Goal: Information Seeking & Learning: Learn about a topic

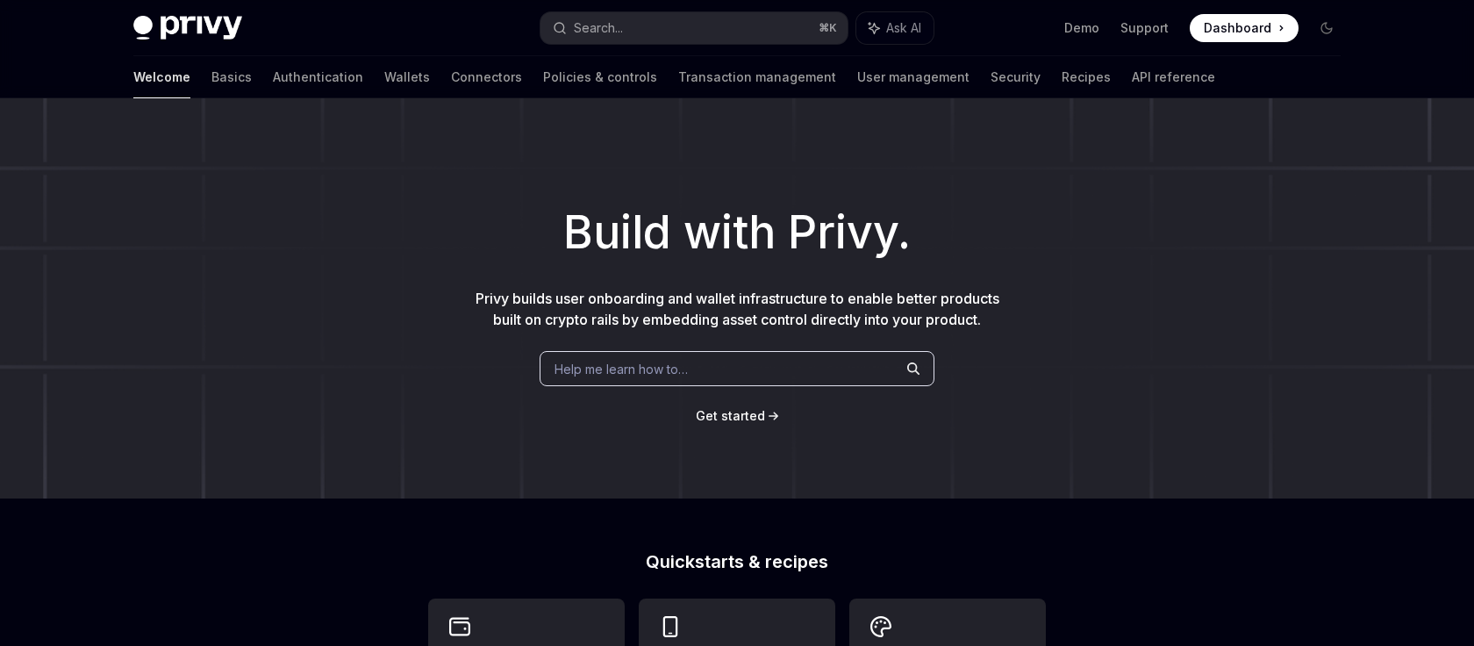
click at [703, 372] on div "Help me learn how to…" at bounding box center [736, 368] width 395 height 35
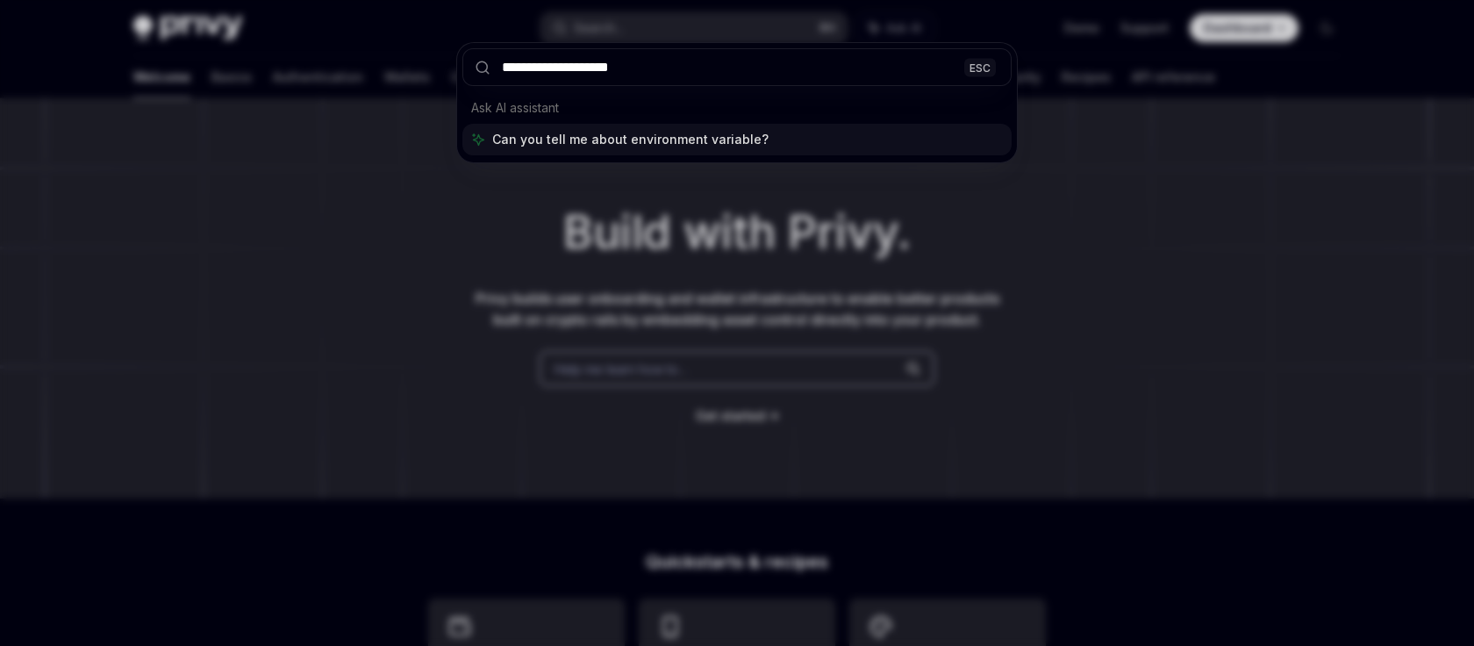
type input "**********"
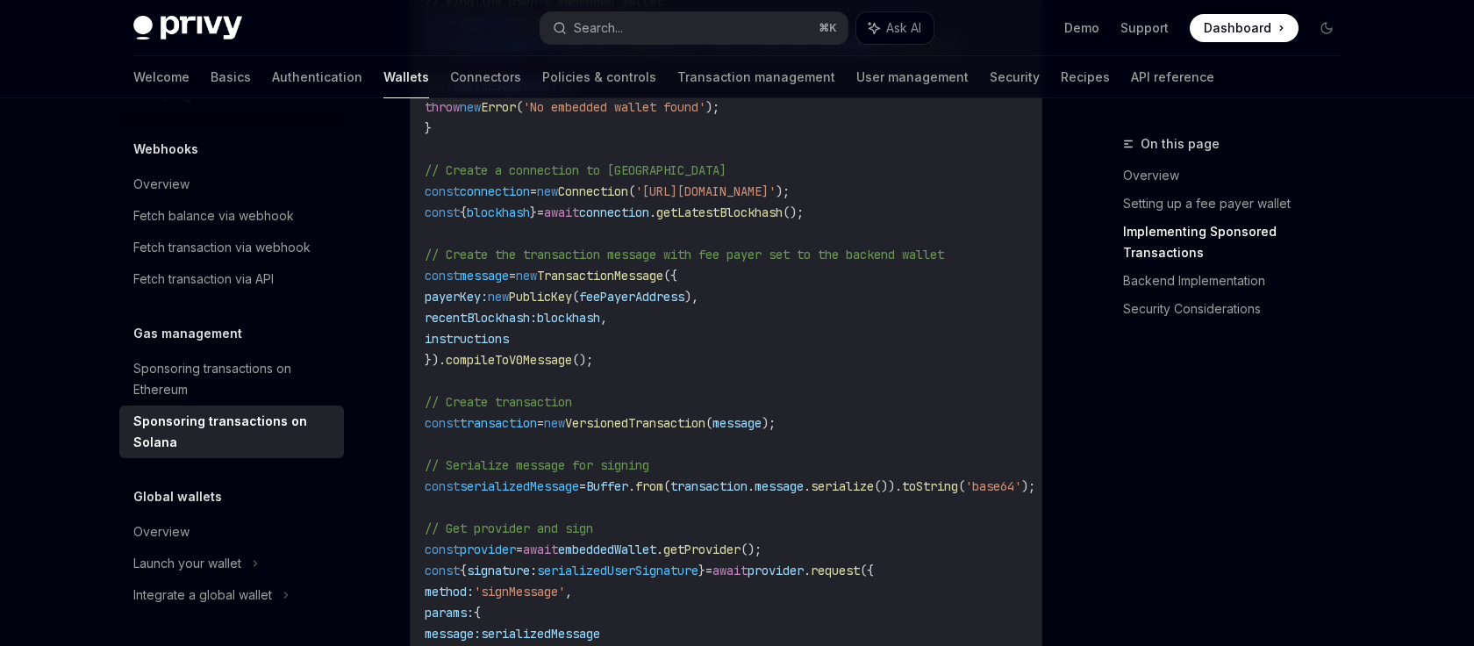
scroll to position [1821, 0]
click at [272, 76] on link "Authentication" at bounding box center [317, 77] width 90 height 42
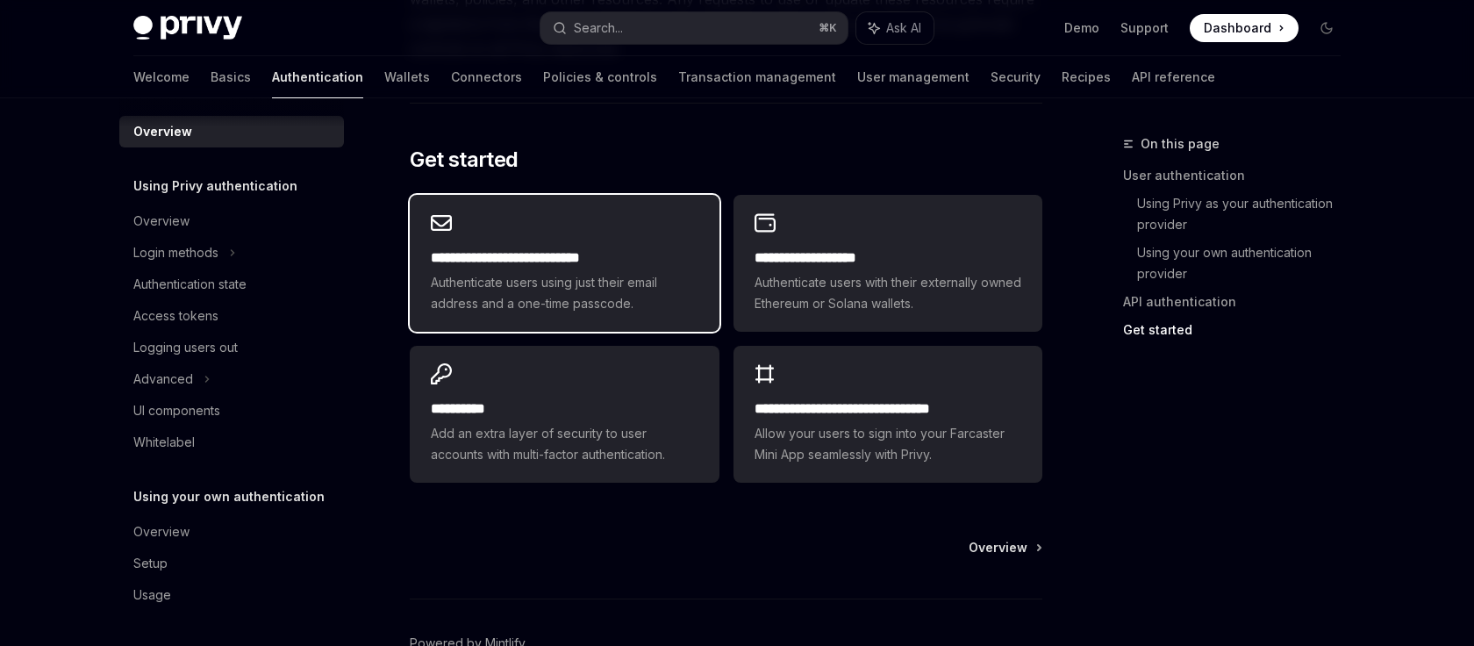
scroll to position [1443, 0]
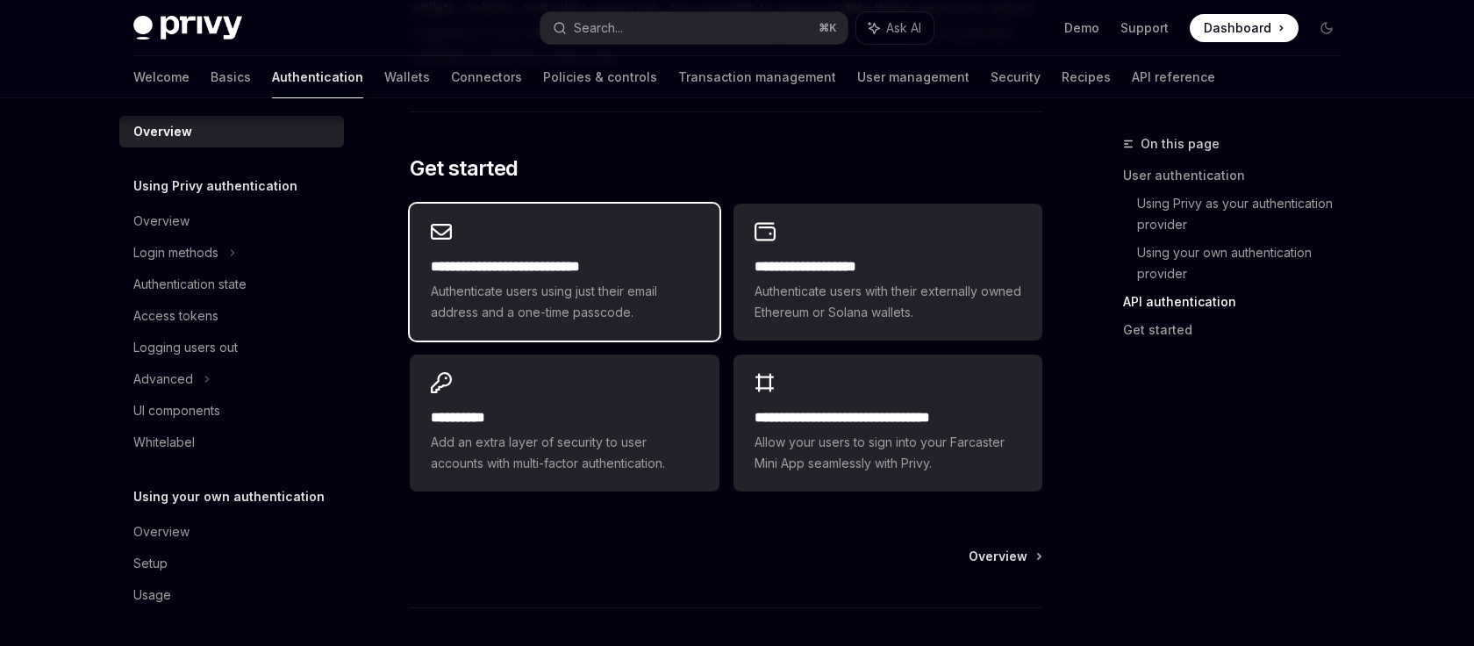
click at [568, 279] on div "**********" at bounding box center [564, 289] width 267 height 67
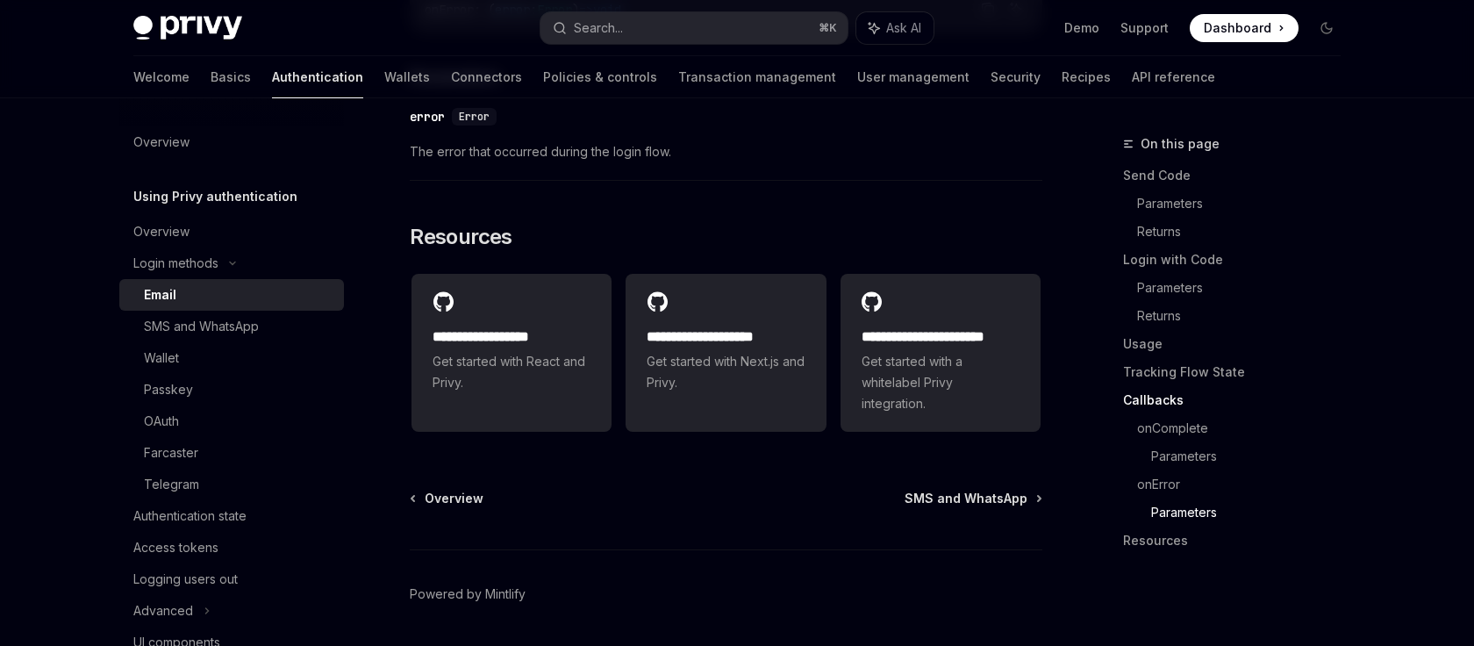
scroll to position [3604, 0]
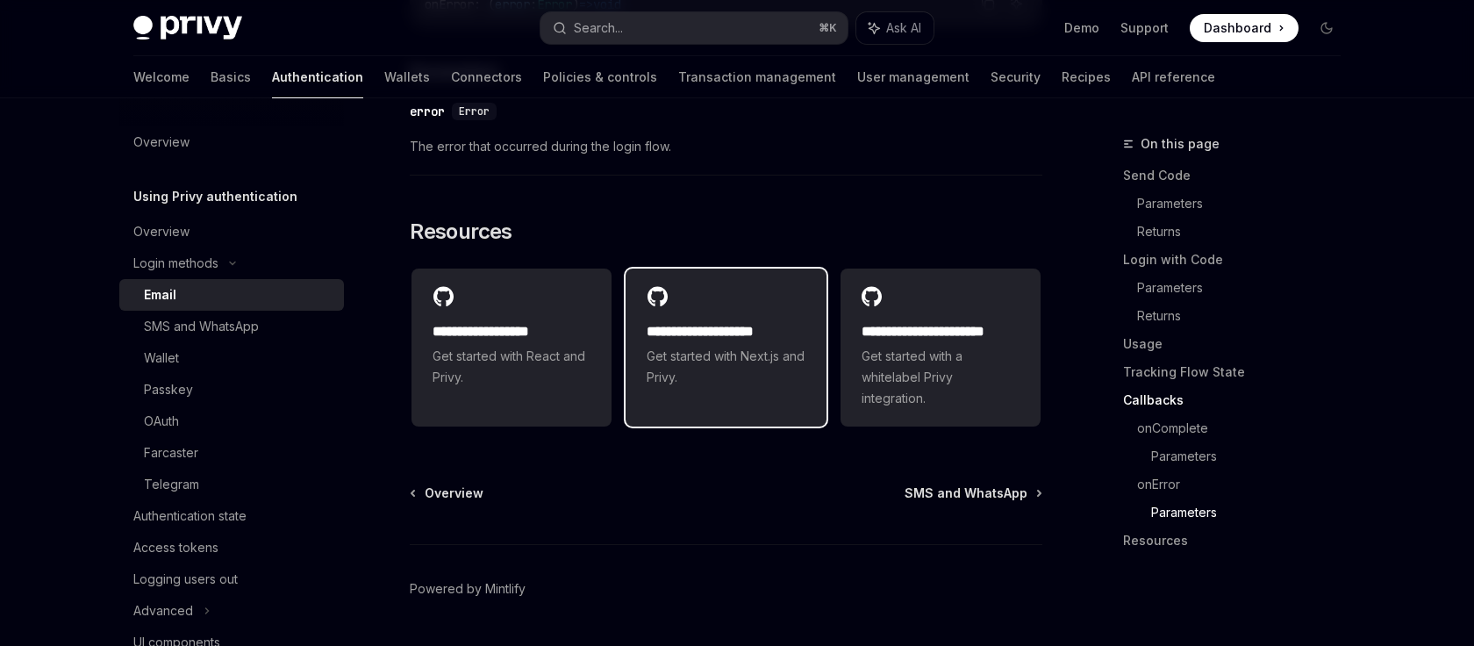
click at [731, 330] on h2 "**********" at bounding box center [726, 331] width 158 height 21
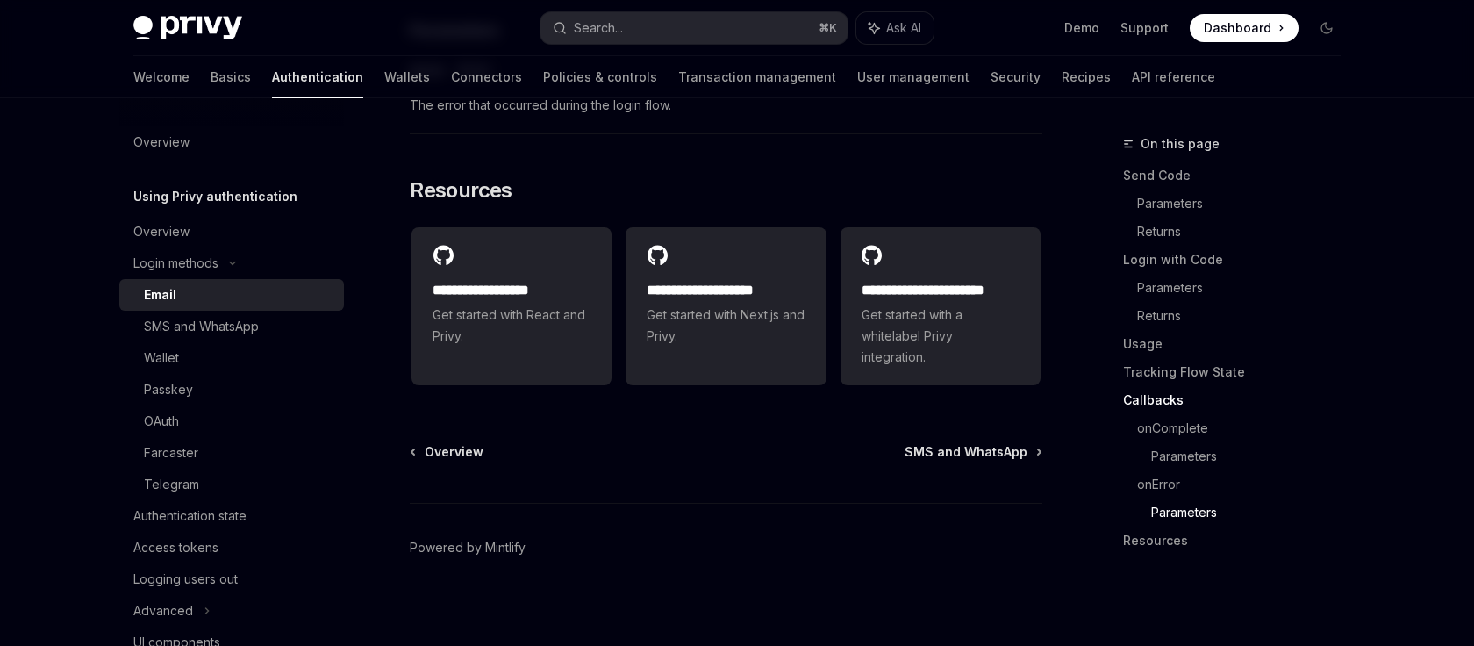
scroll to position [3602, 0]
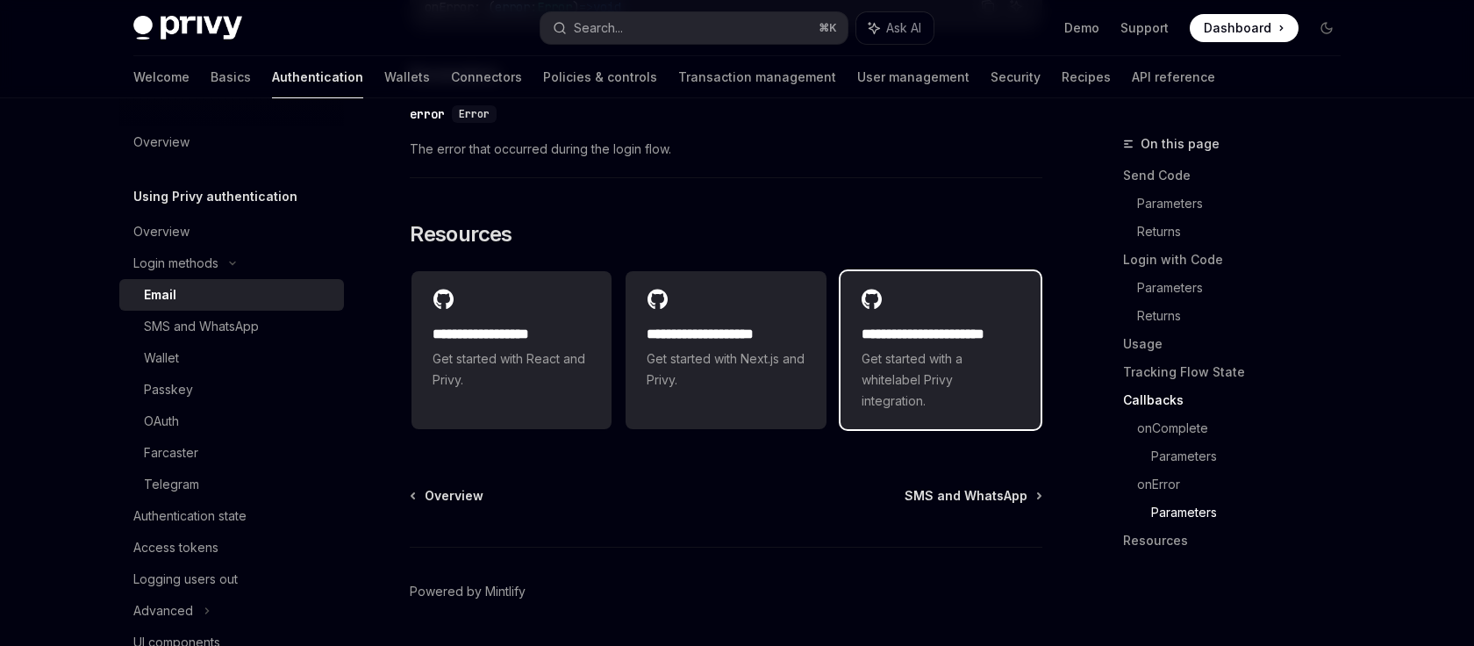
click at [947, 348] on span "Get started with a whitelabel Privy integration." at bounding box center [940, 379] width 158 height 63
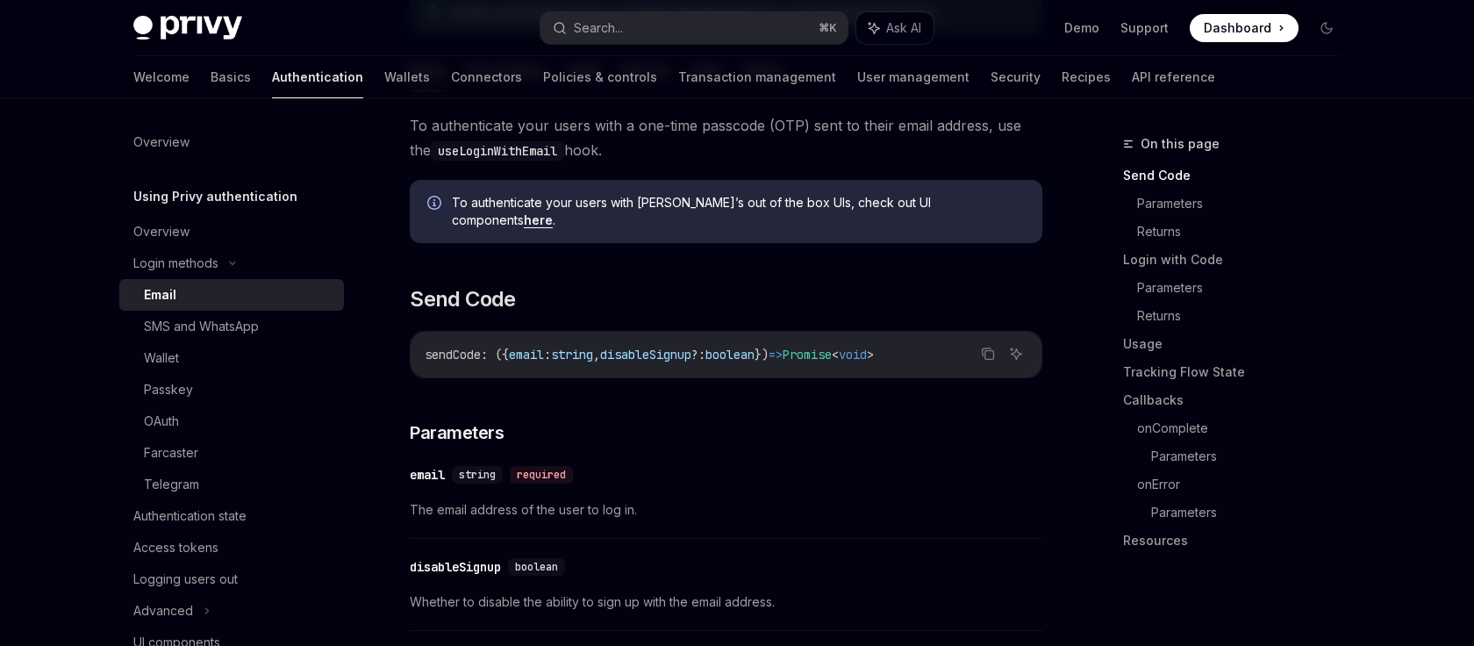
scroll to position [0, 0]
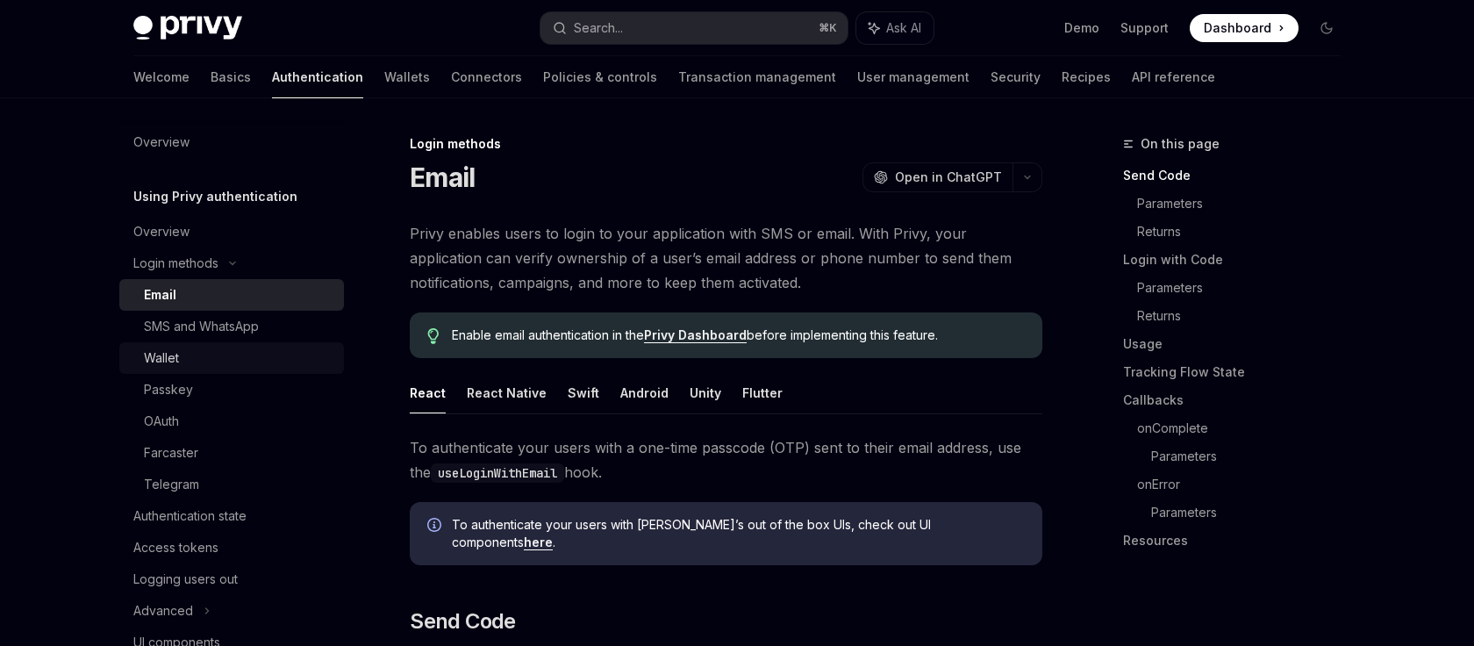
click at [166, 356] on div "Wallet" at bounding box center [161, 357] width 35 height 21
type textarea "*"
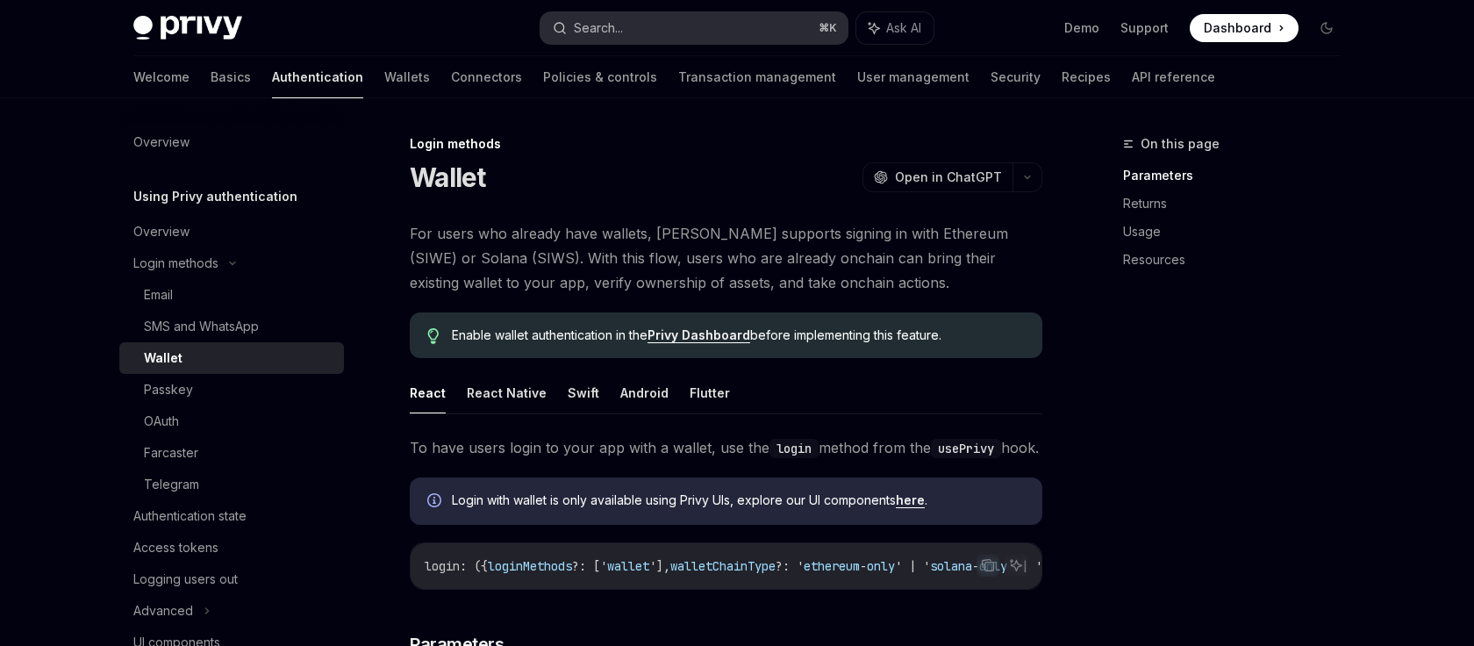
click at [699, 22] on button "Search... ⌘ K" at bounding box center [693, 28] width 307 height 32
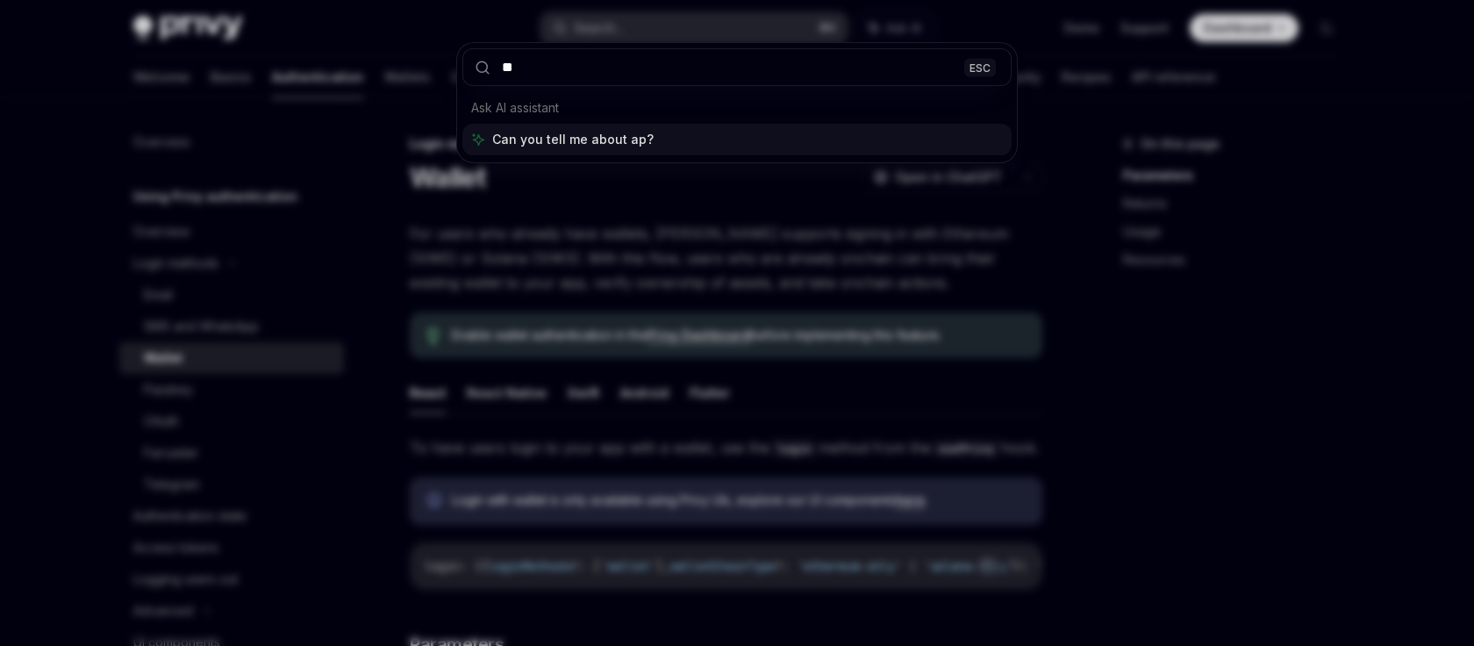
type input "***"
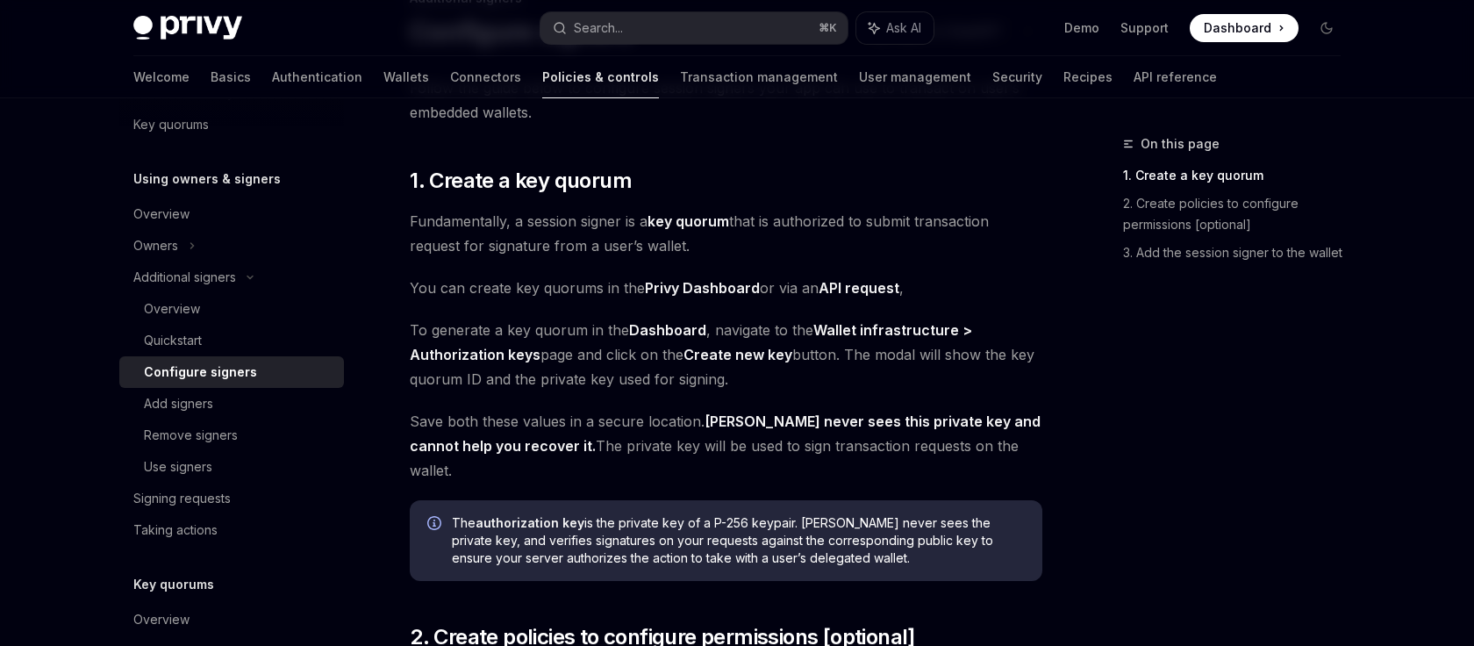
scroll to position [143, 0]
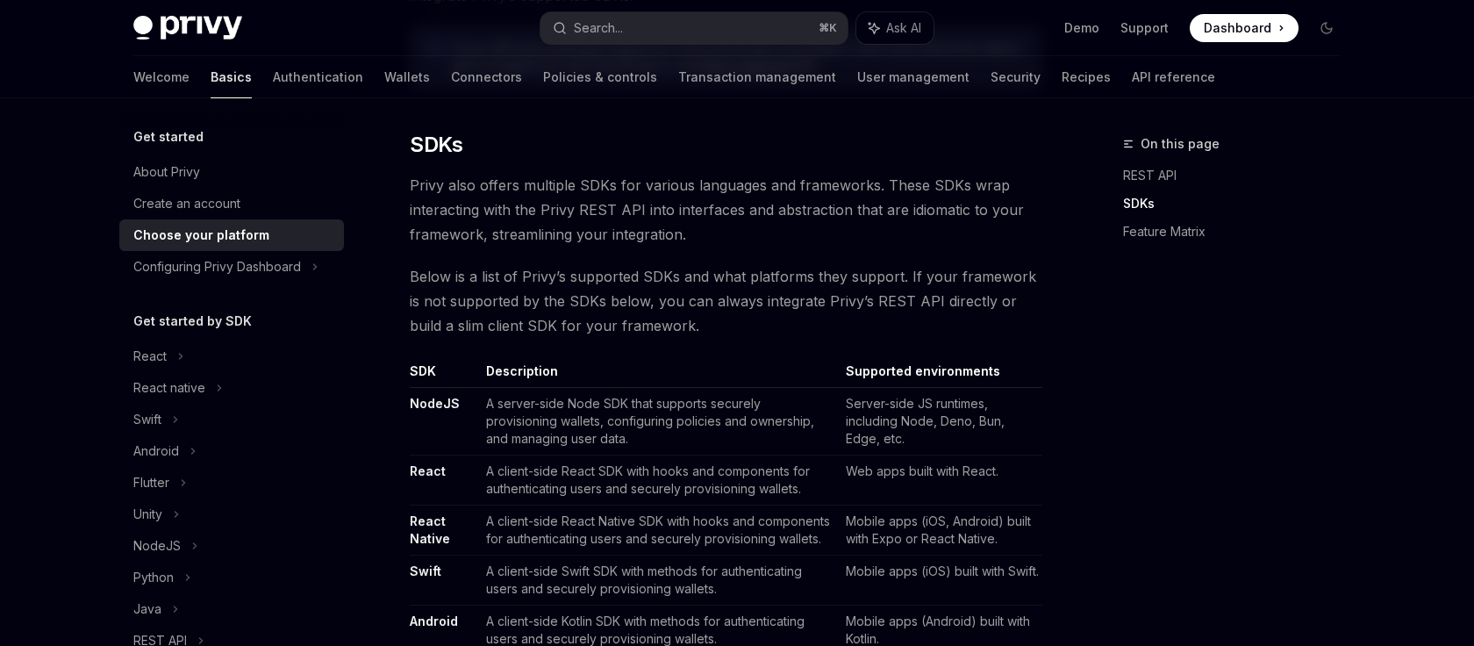
scroll to position [894, 0]
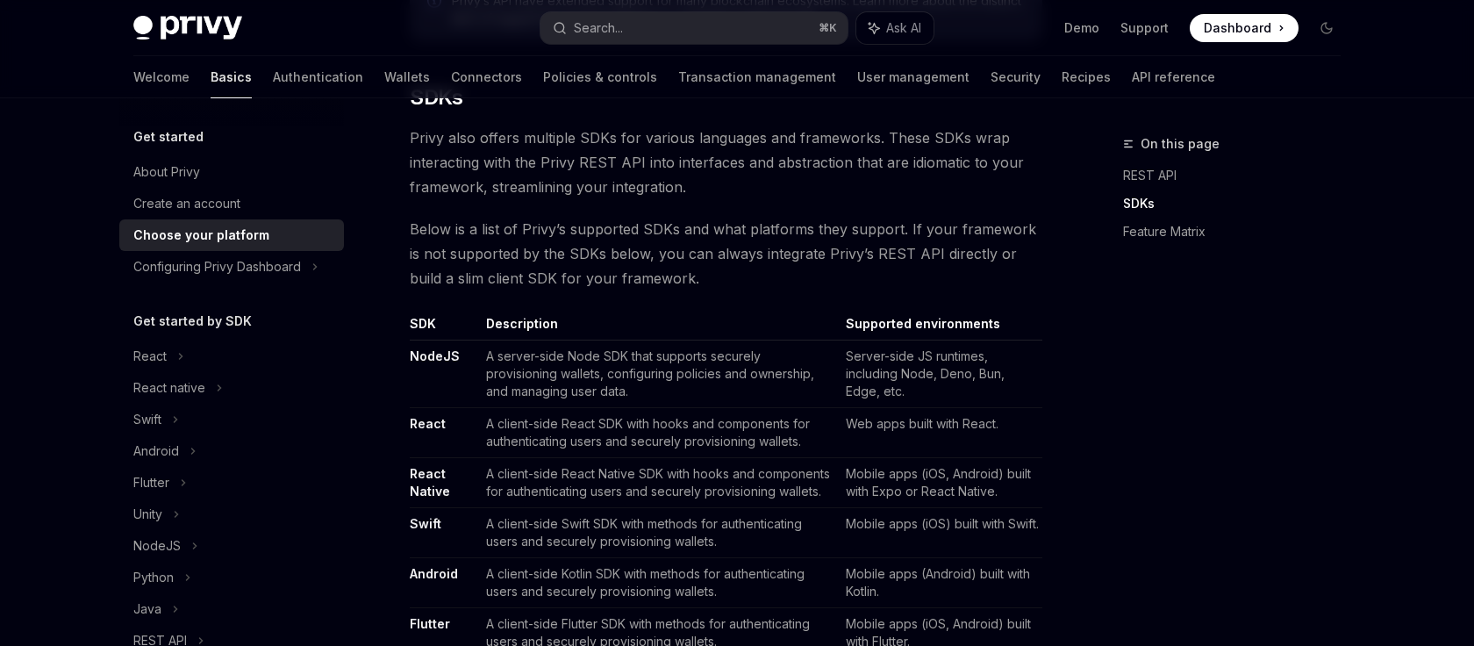
click at [437, 360] on link "NodeJS" at bounding box center [435, 356] width 50 height 16
click at [426, 420] on link "React" at bounding box center [428, 424] width 36 height 16
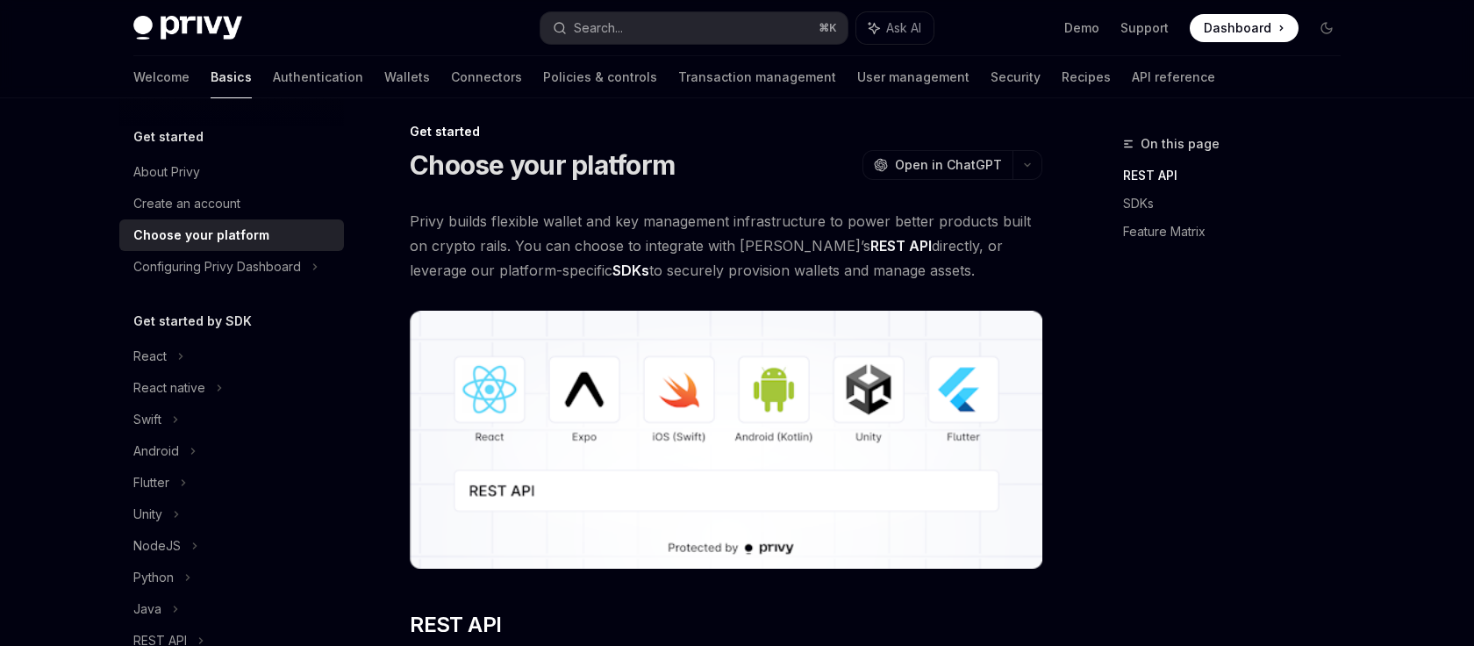
scroll to position [0, 0]
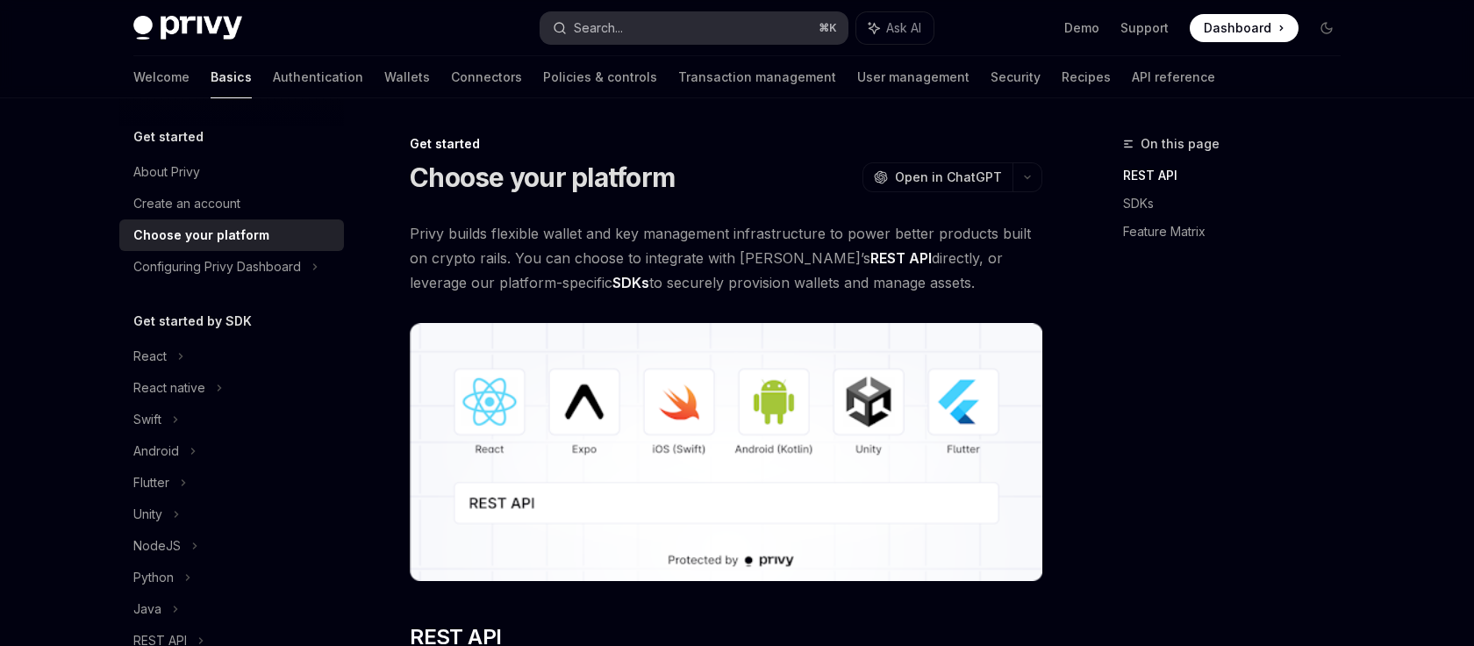
click at [635, 25] on button "Search... ⌘ K" at bounding box center [693, 28] width 307 height 32
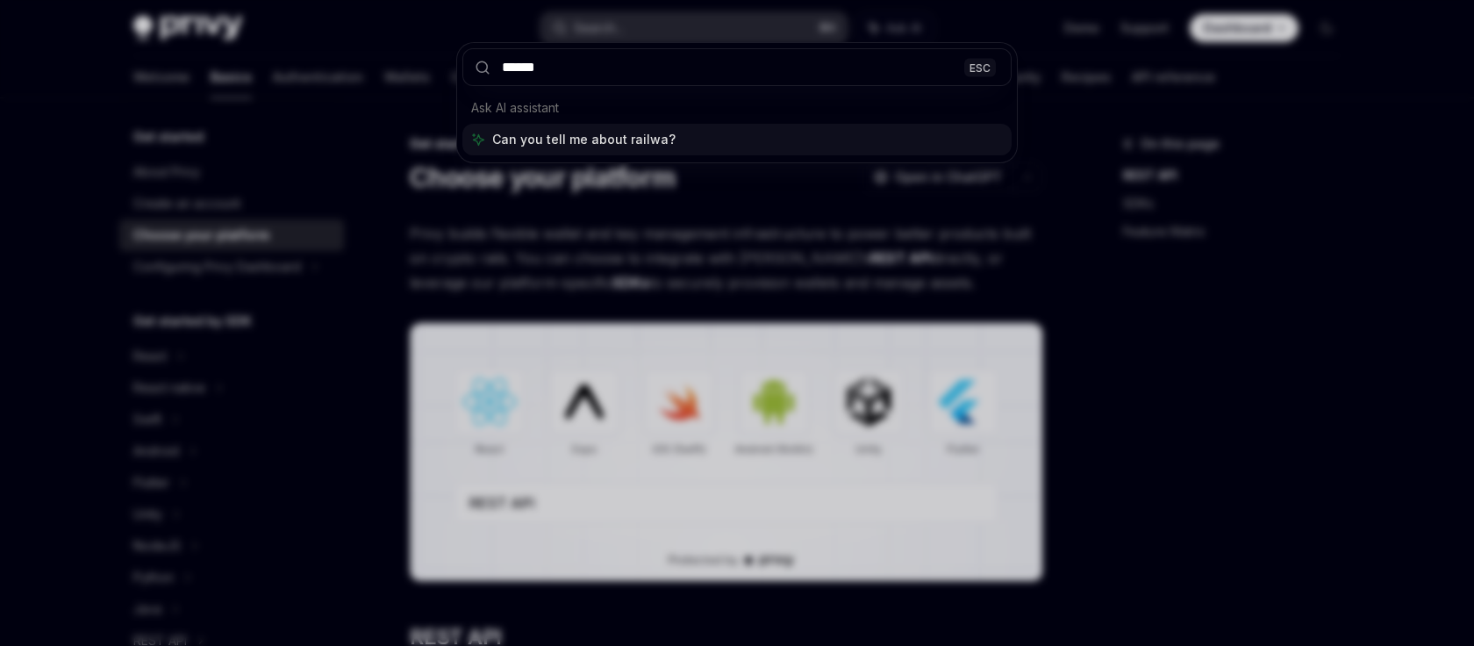
type input "*******"
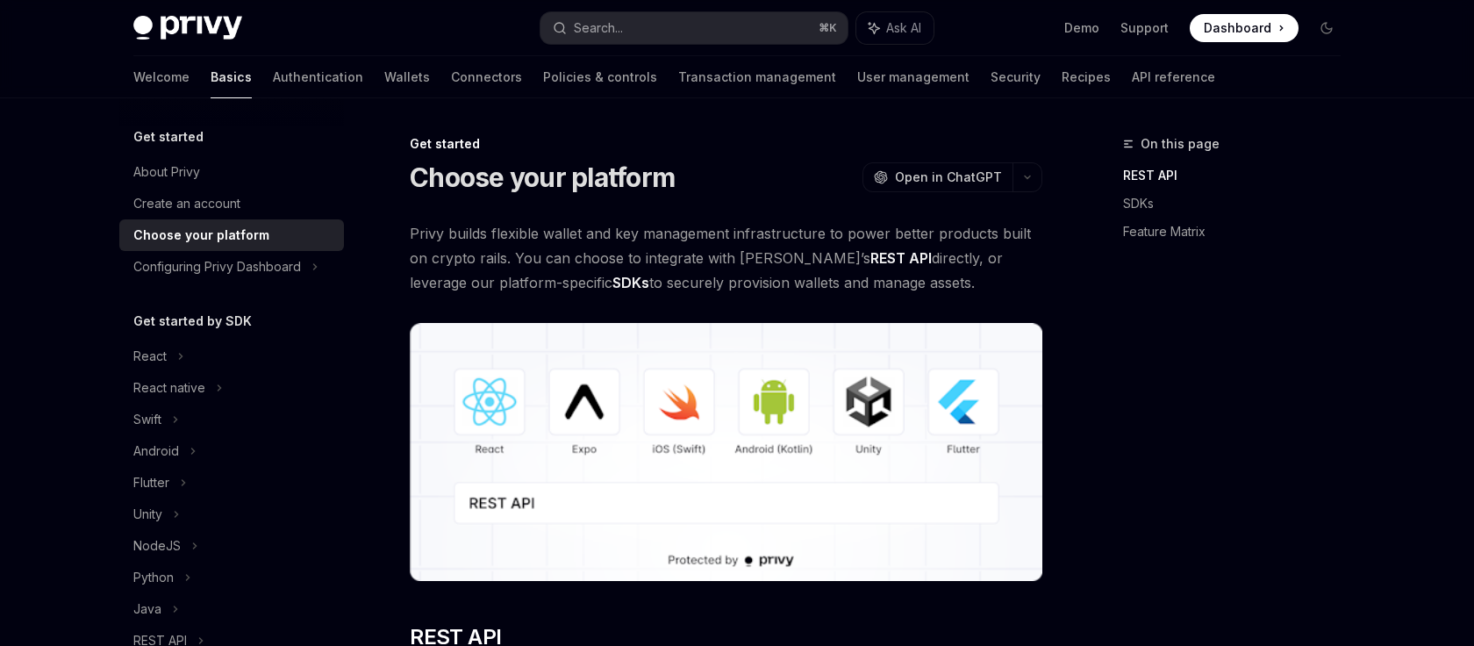
type textarea "*"
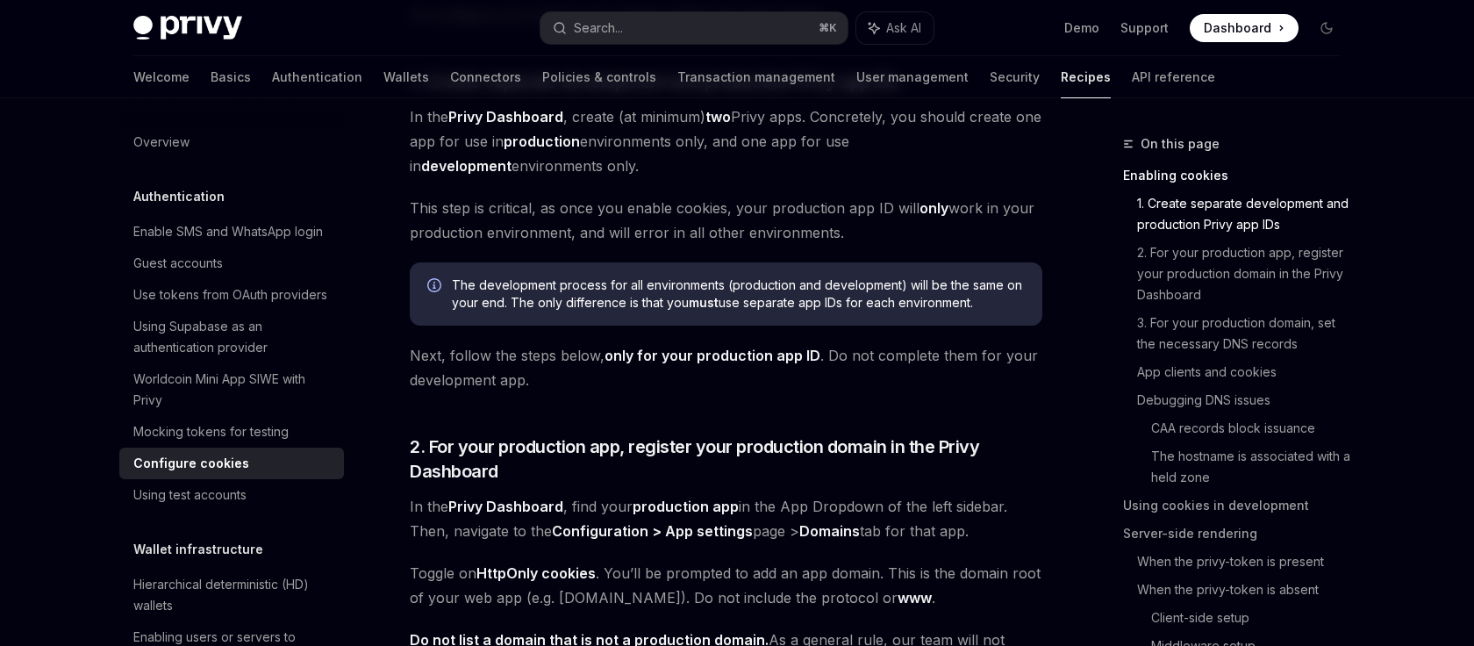
scroll to position [525, 0]
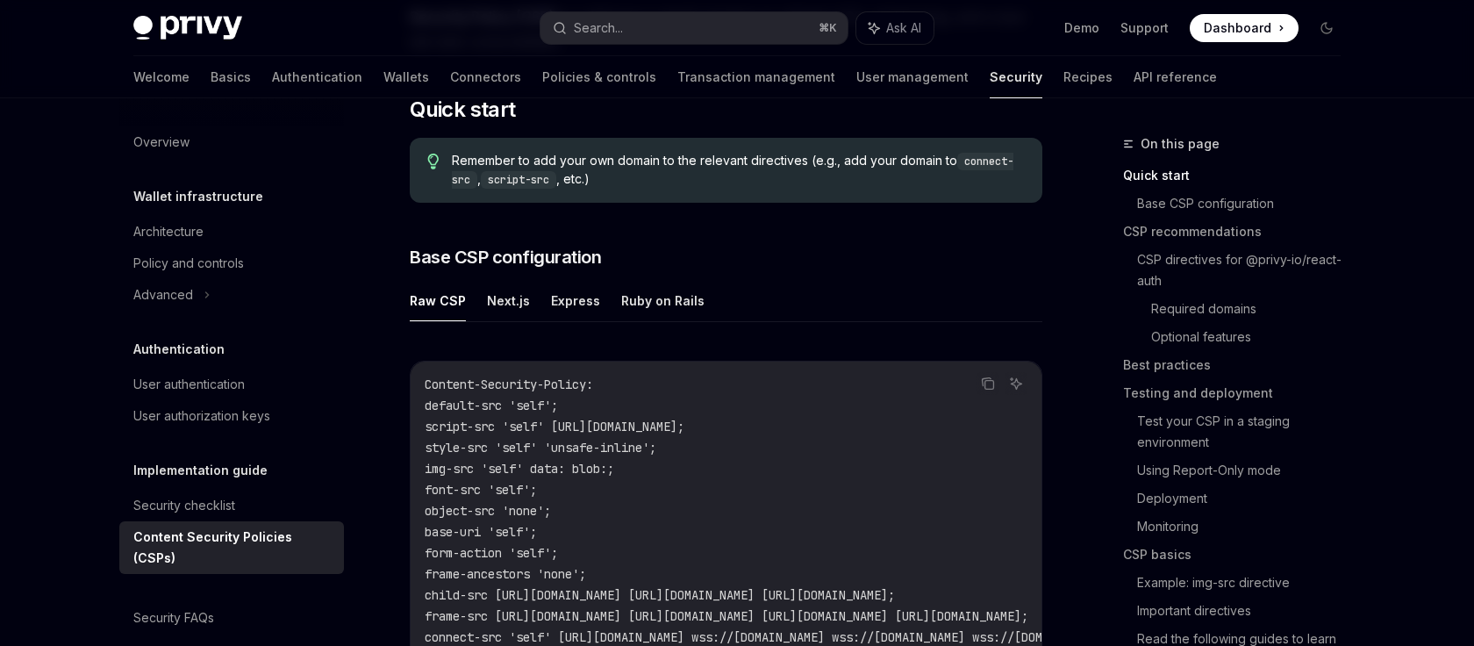
scroll to position [346, 0]
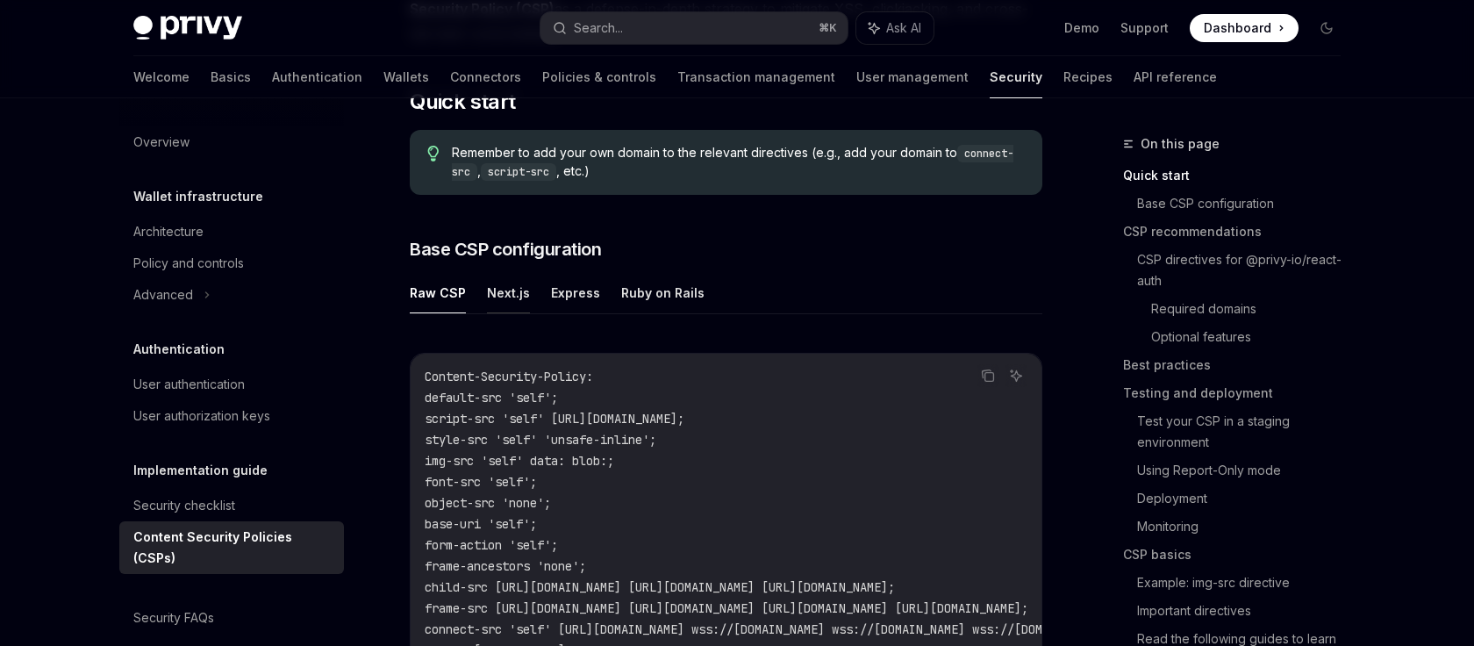
click at [495, 295] on button "Next.js" at bounding box center [508, 292] width 43 height 41
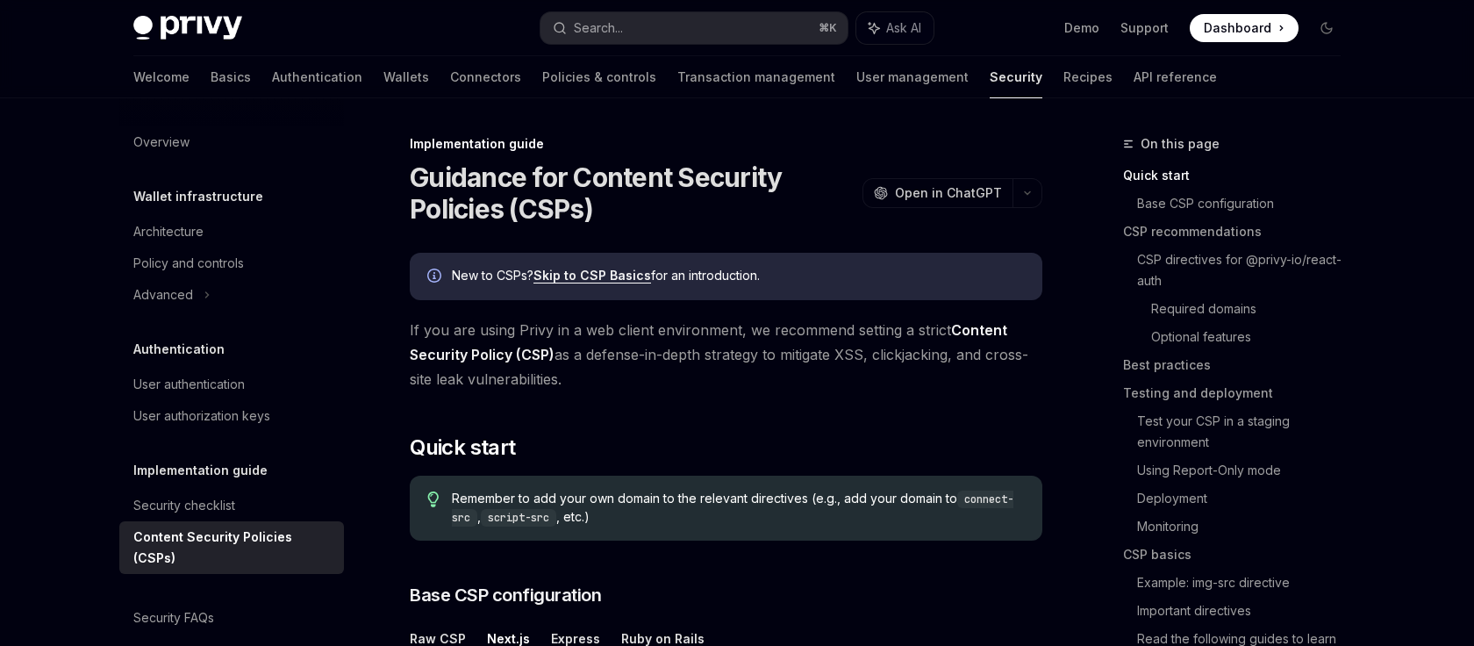
drag, startPoint x: 1076, startPoint y: 374, endPoint x: 408, endPoint y: 177, distance: 696.7
copy div "Guidance for Content Security Policies (CSPs) OpenAI Open in ChatGPT OpenAI Ope…"
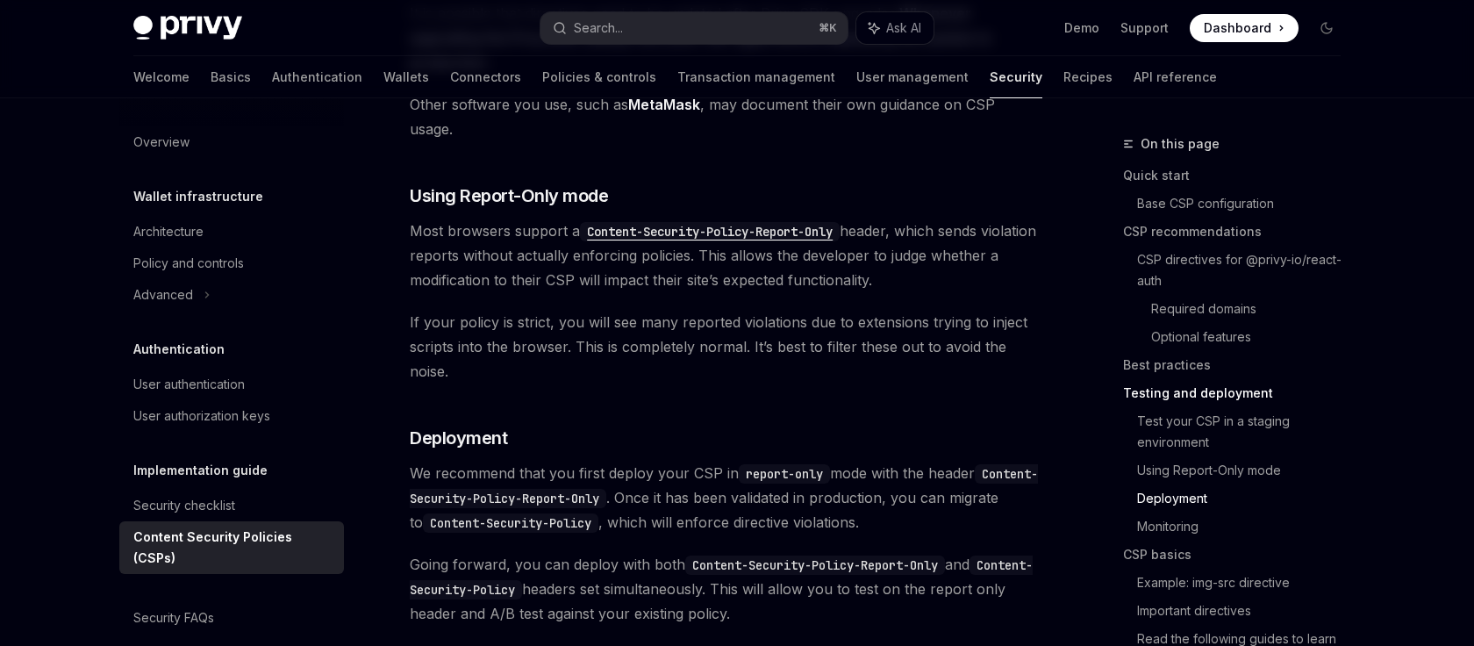
scroll to position [3400, 0]
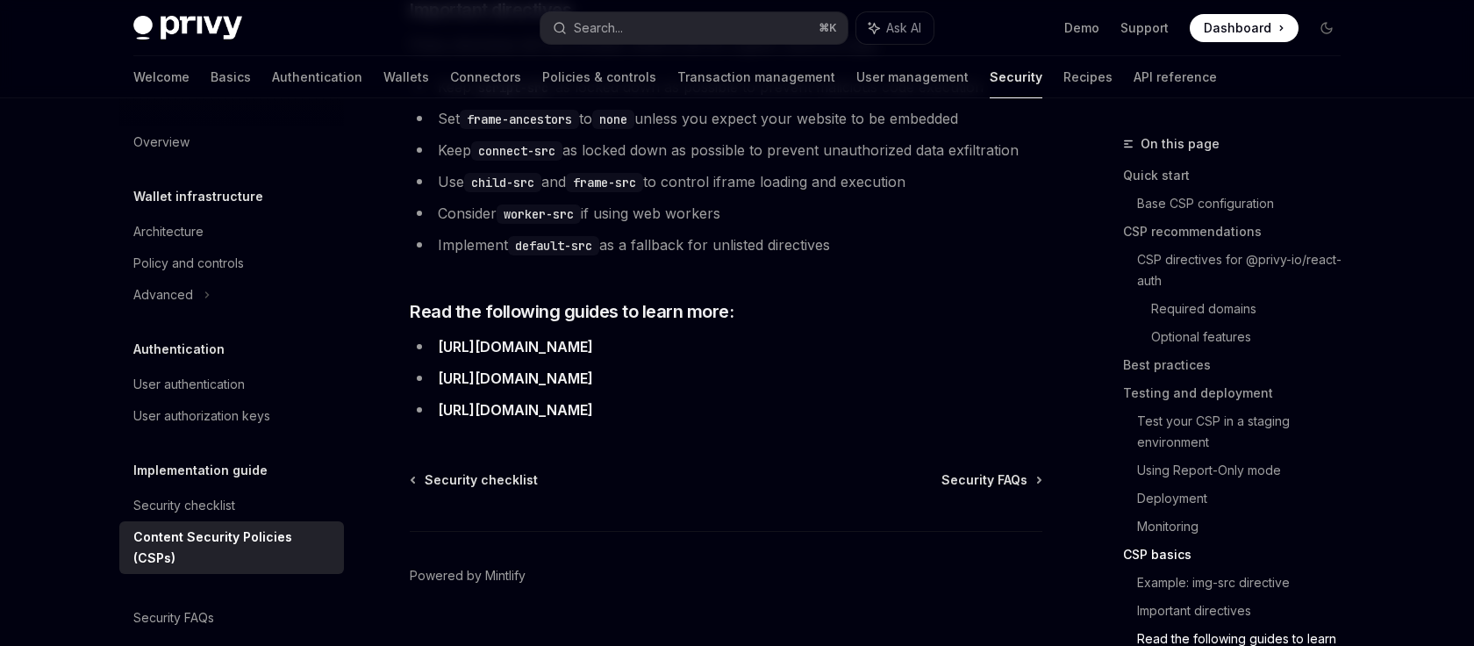
scroll to position [4779, 0]
click at [980, 473] on span "Security FAQs" at bounding box center [984, 482] width 86 height 18
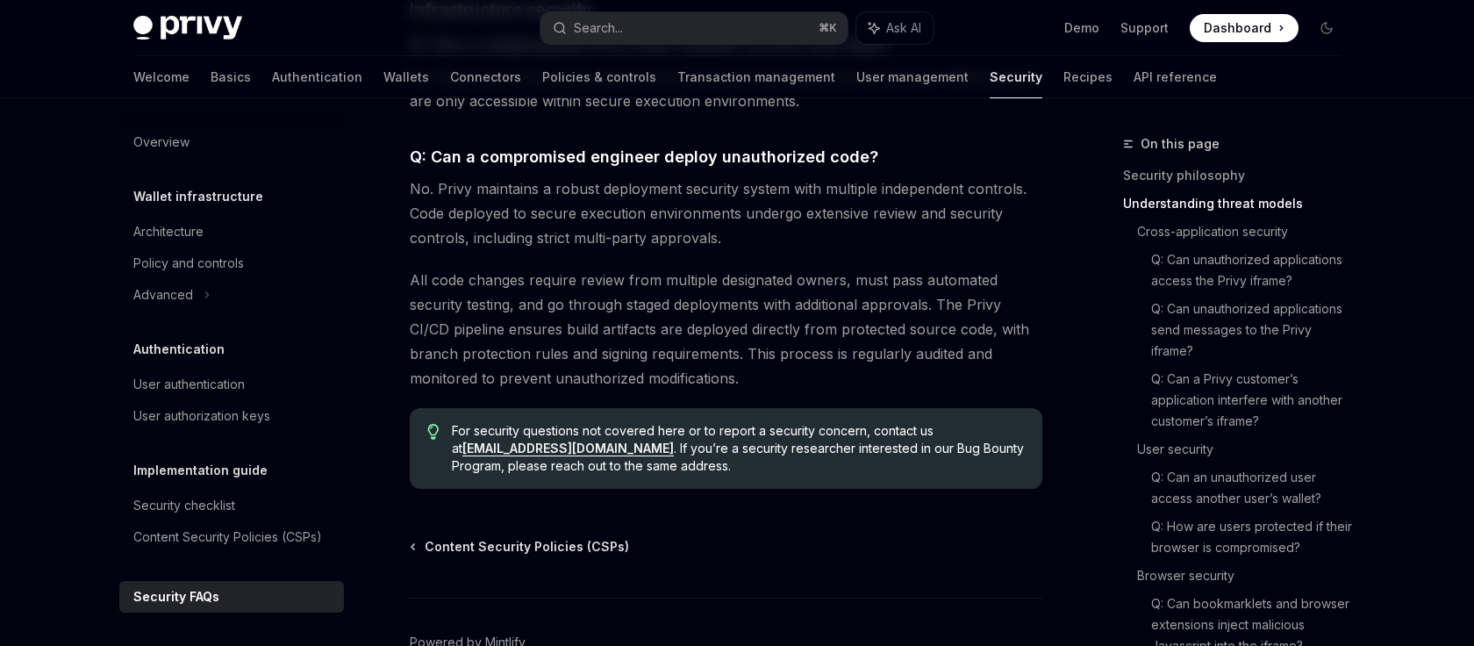
scroll to position [2914, 0]
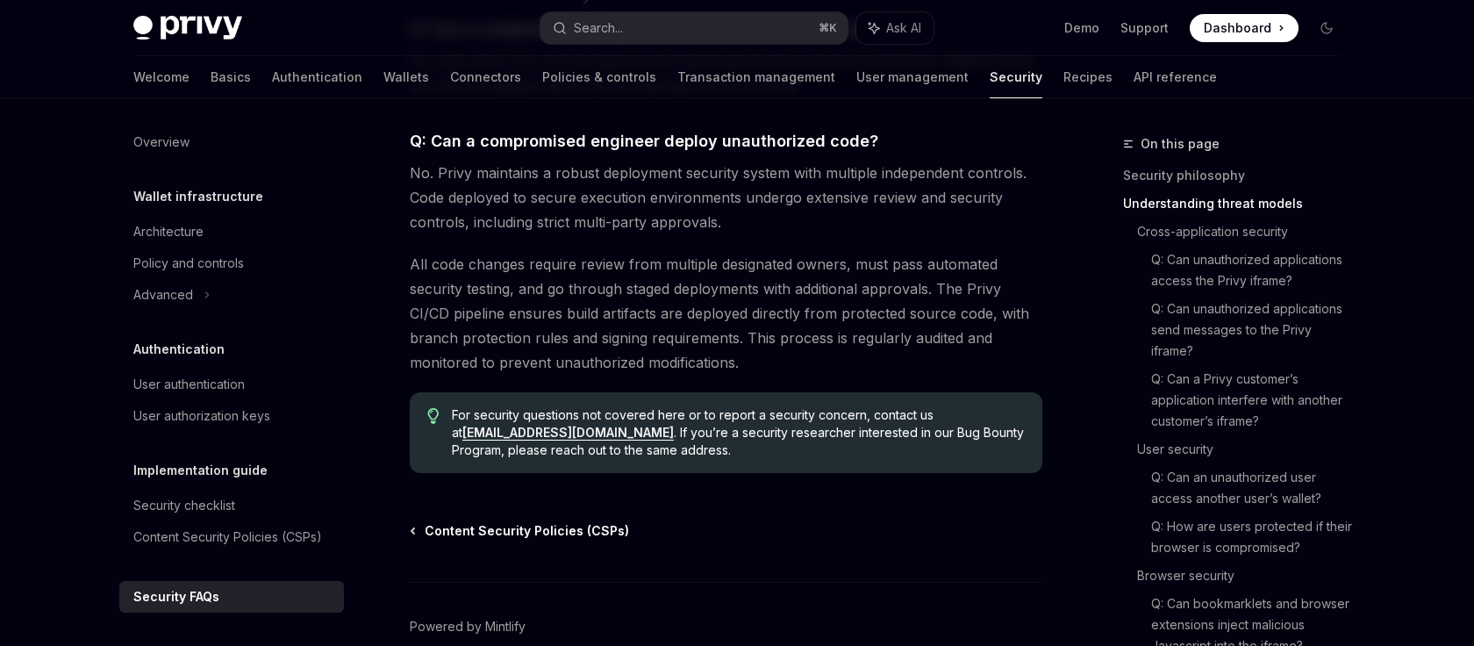
click at [565, 522] on span "Content Security Policies (CSPs)" at bounding box center [527, 531] width 204 height 18
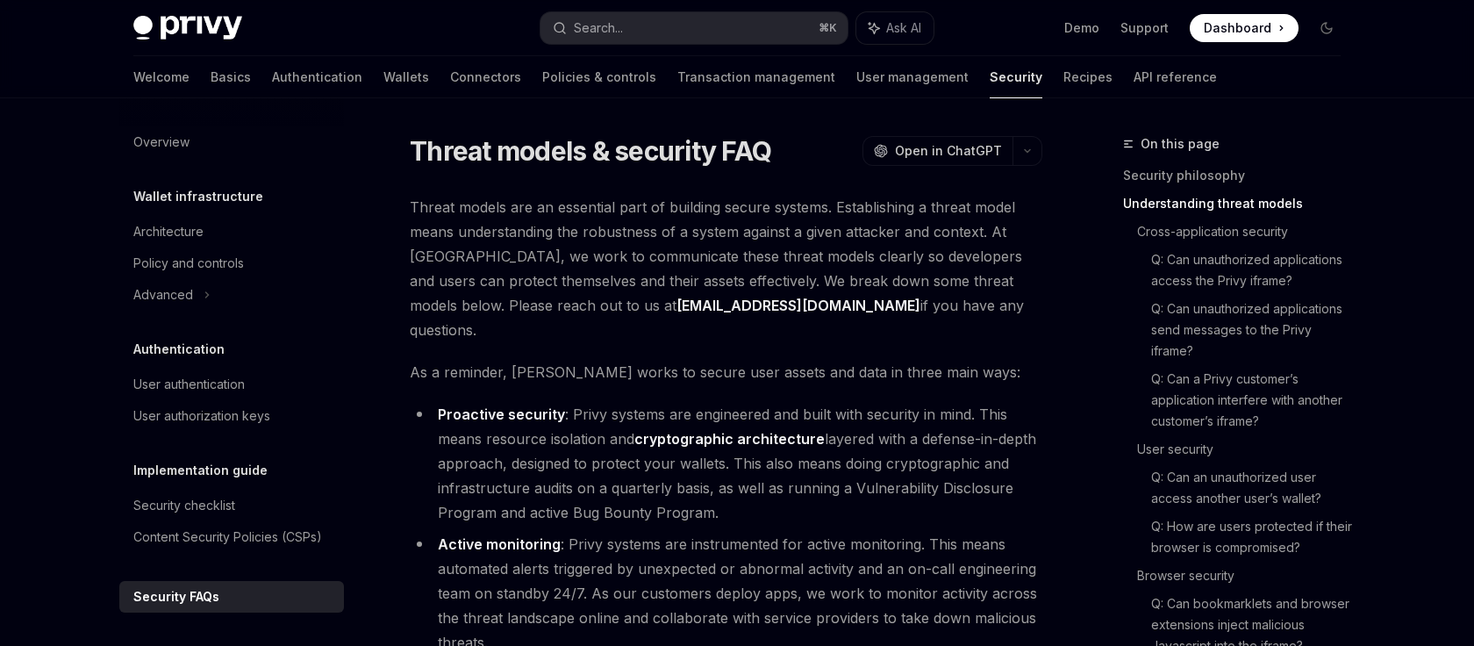
type textarea "*"
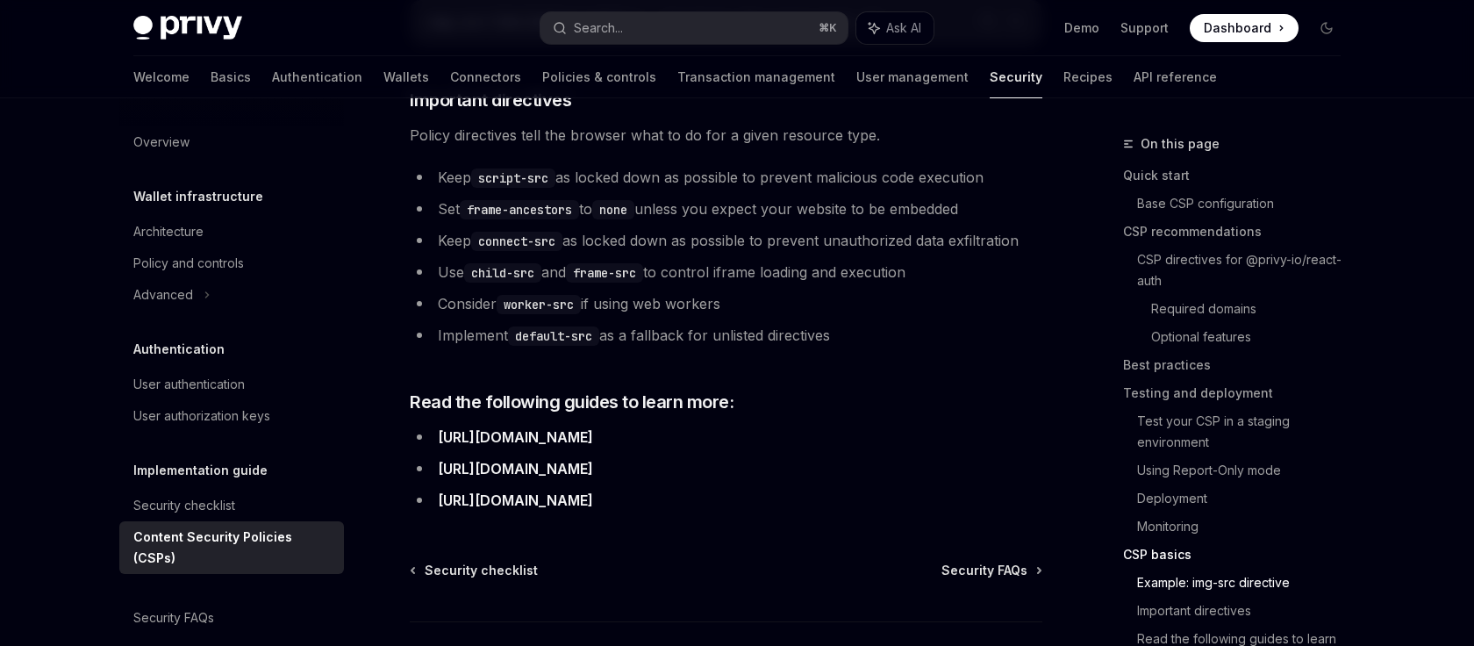
scroll to position [4465, 0]
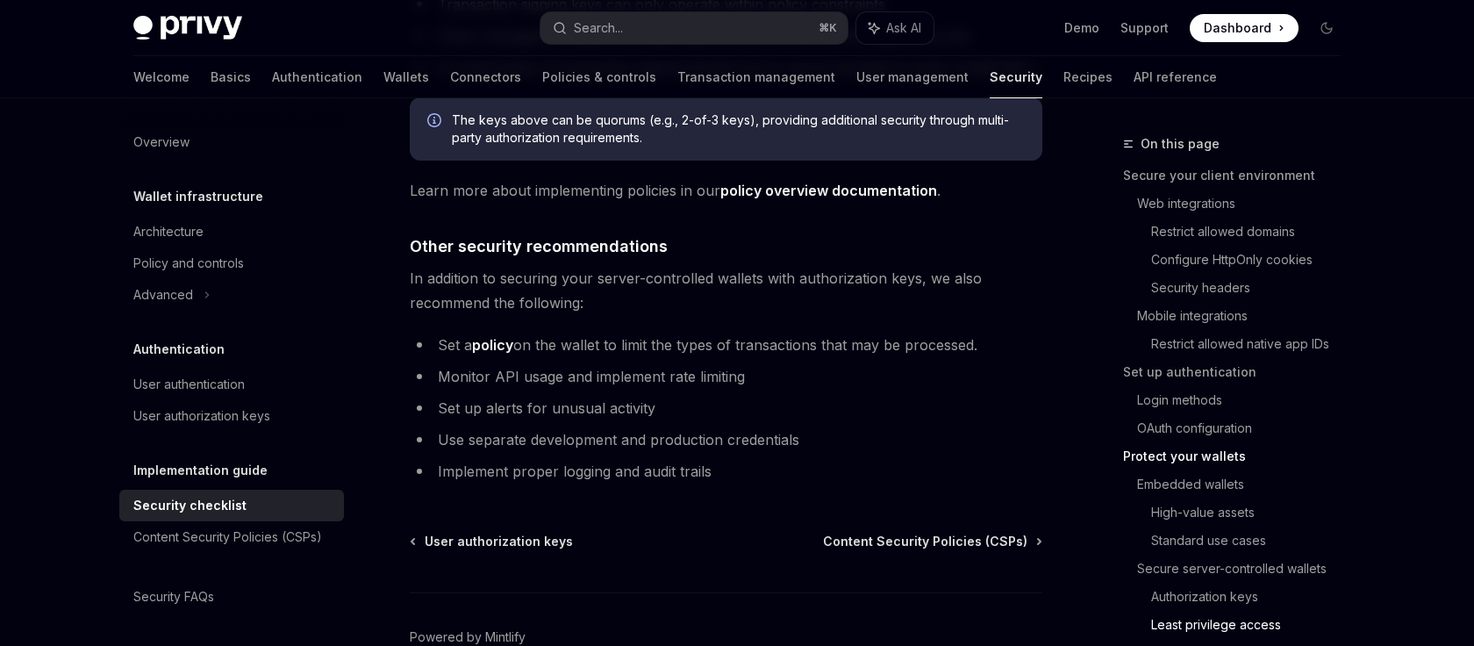
scroll to position [4087, 0]
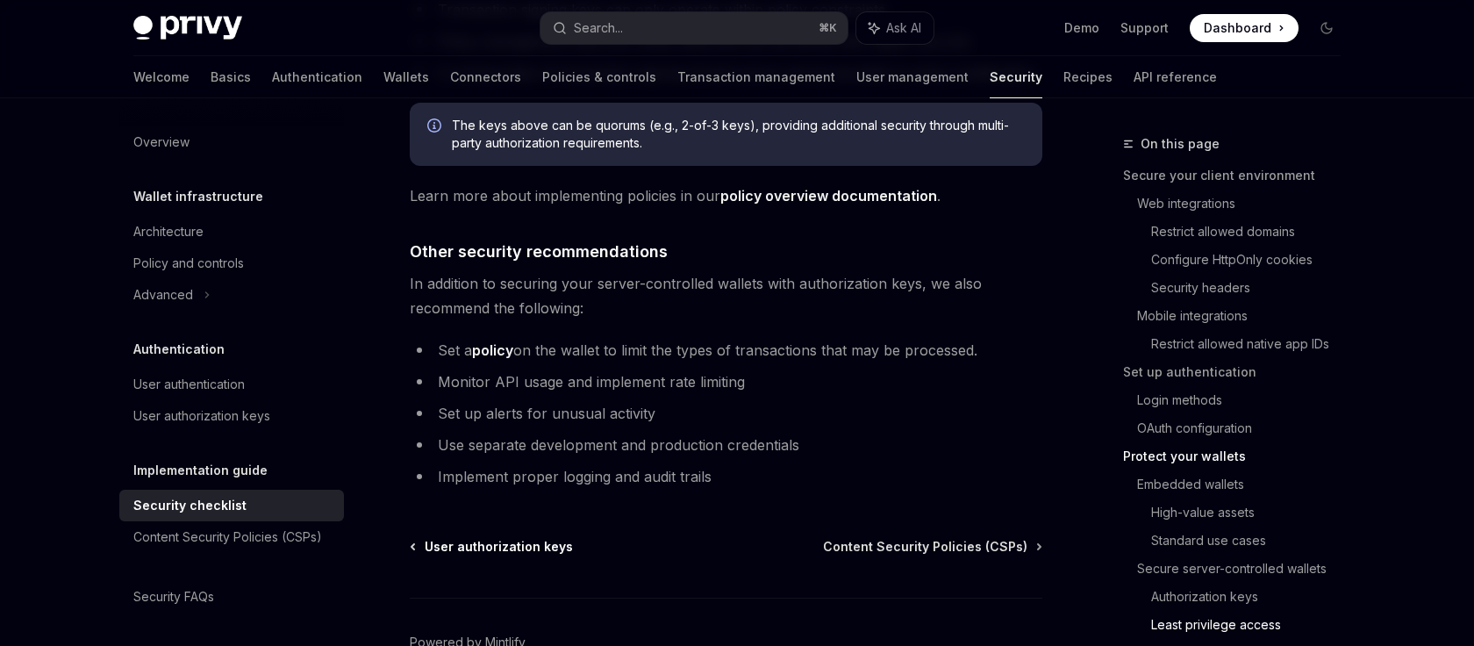
click at [511, 538] on span "User authorization keys" at bounding box center [499, 547] width 148 height 18
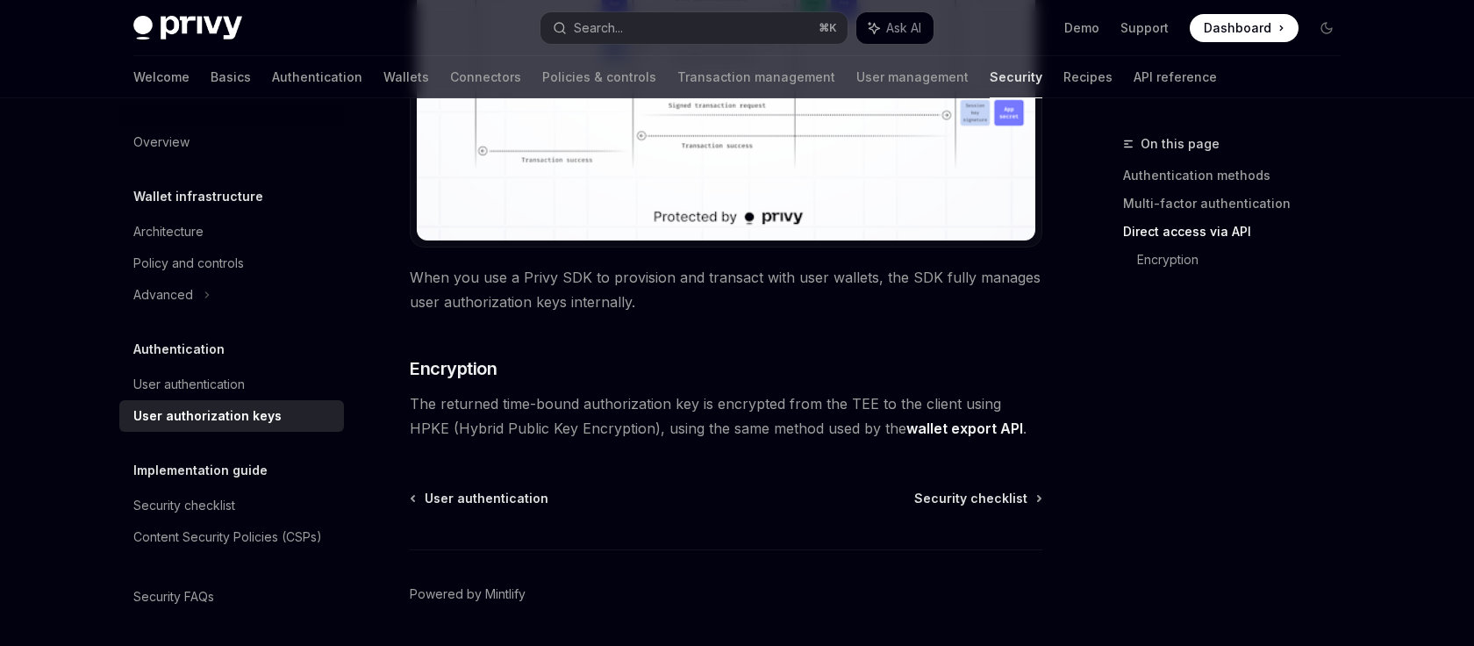
scroll to position [1609, 0]
click at [484, 495] on span "User authentication" at bounding box center [487, 497] width 124 height 18
type textarea "*"
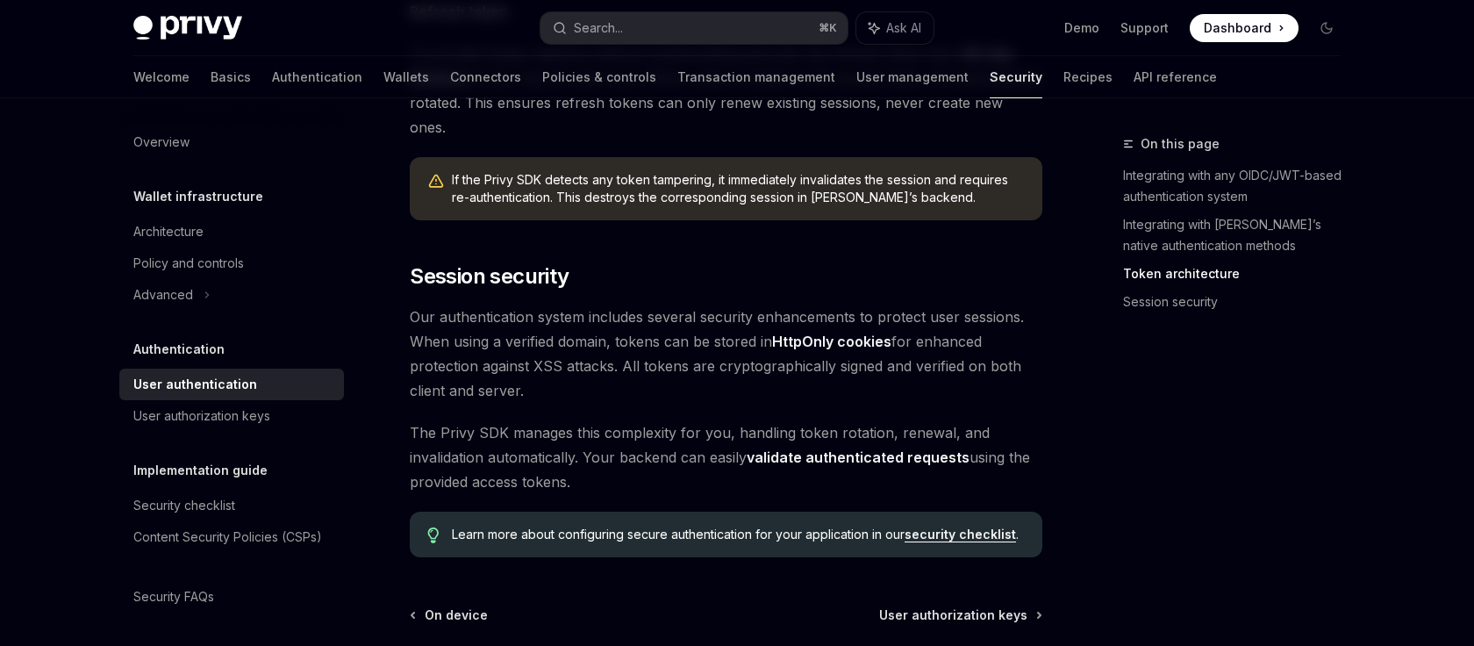
scroll to position [1415, 0]
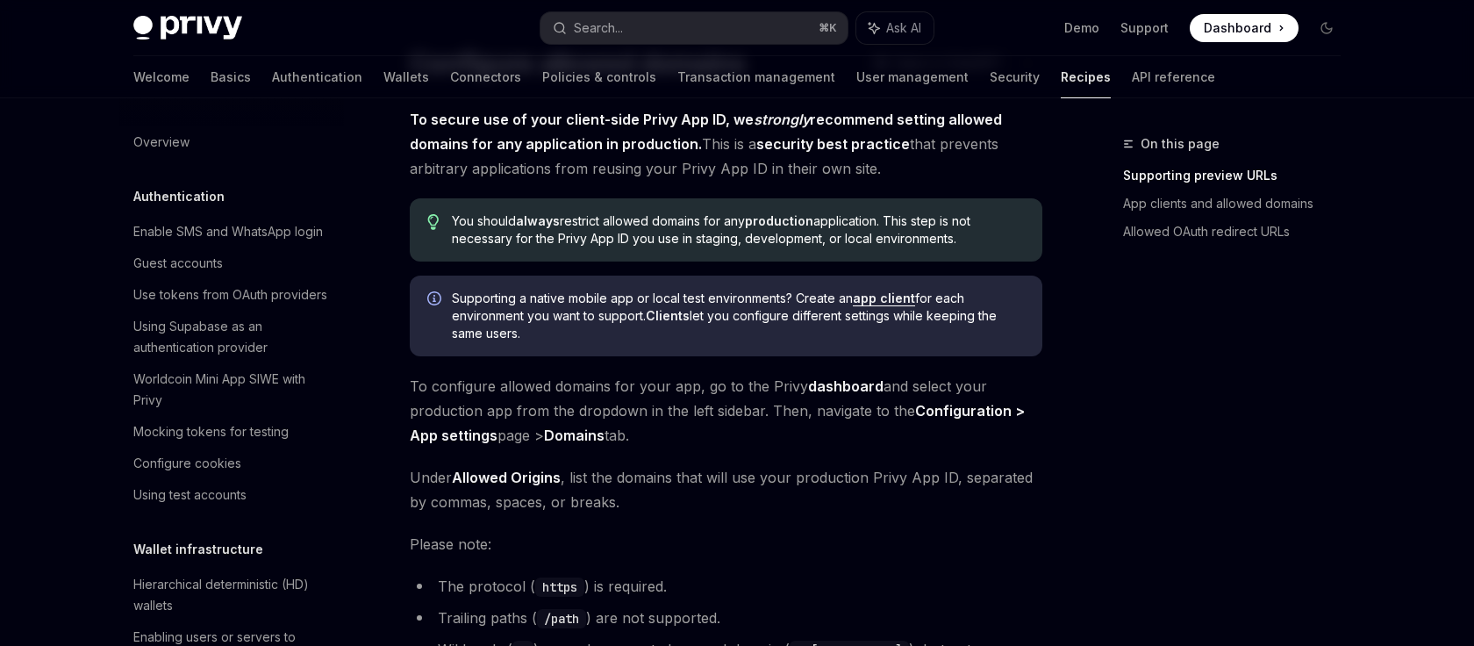
scroll to position [89, 0]
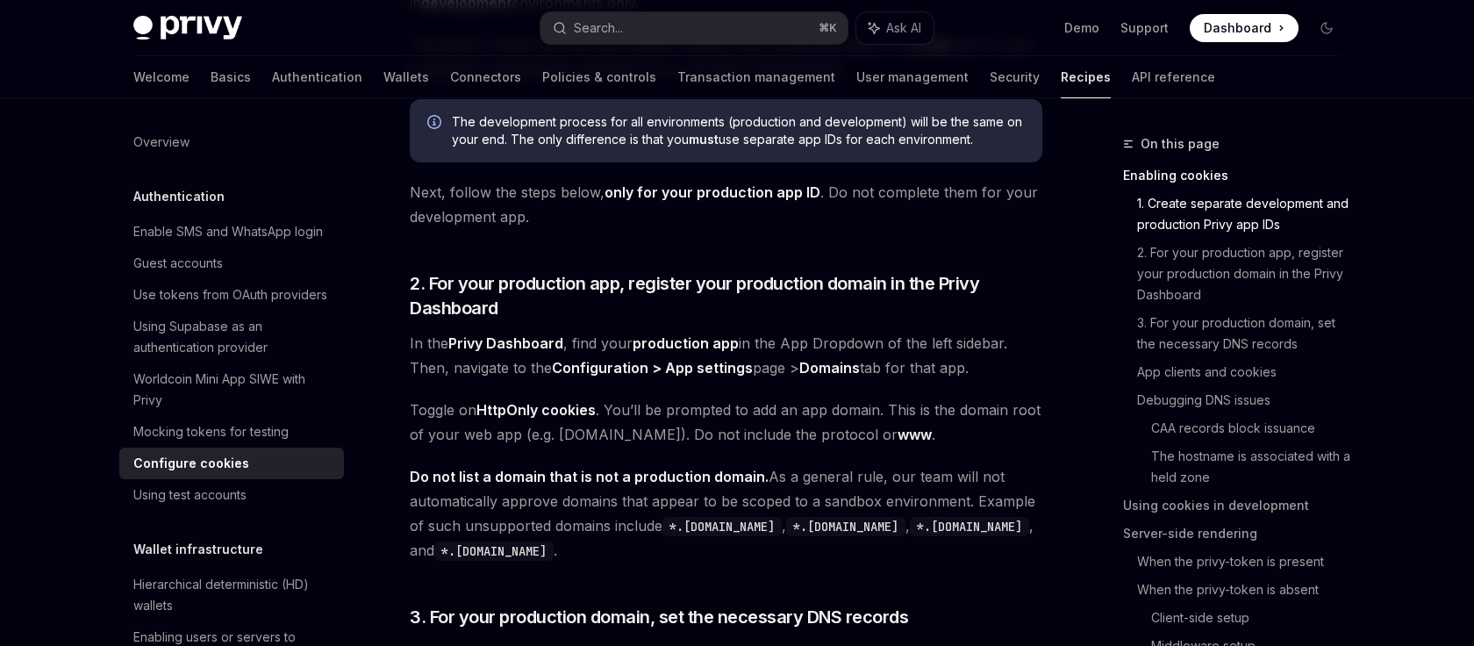
scroll to position [707, 0]
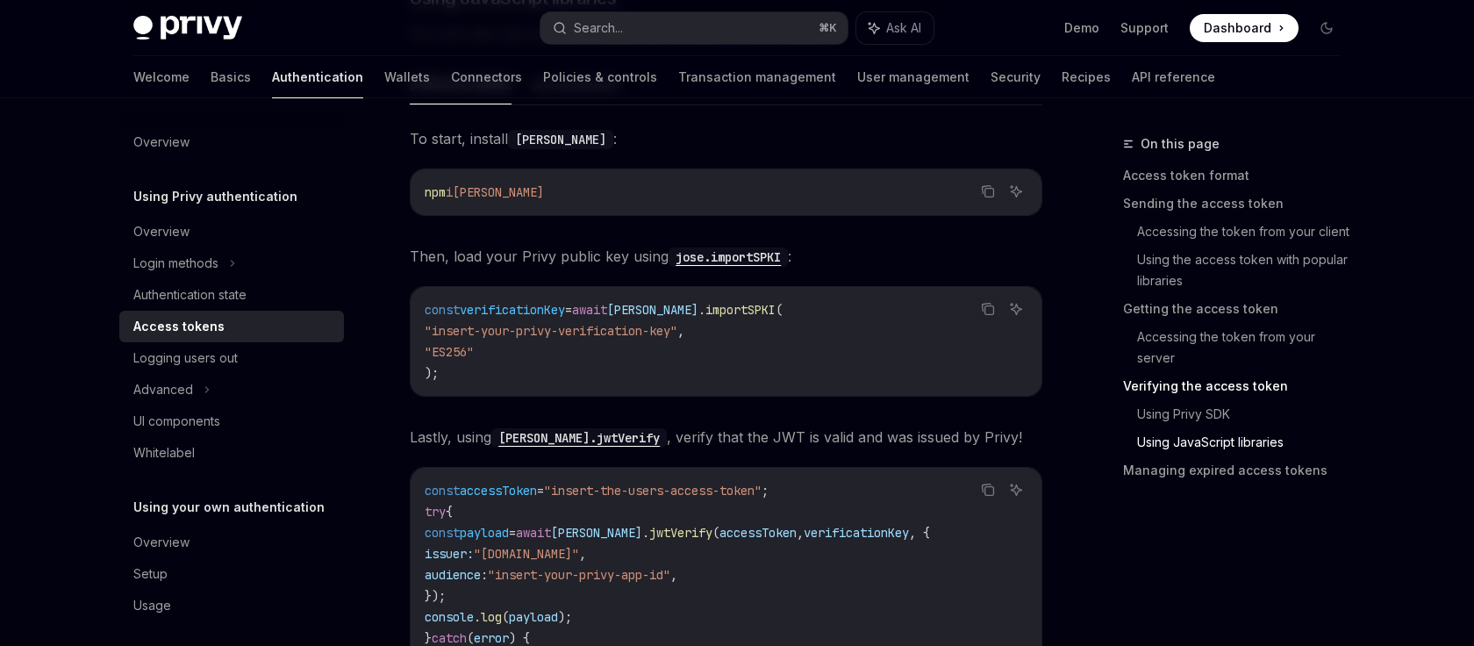
scroll to position [3893, 0]
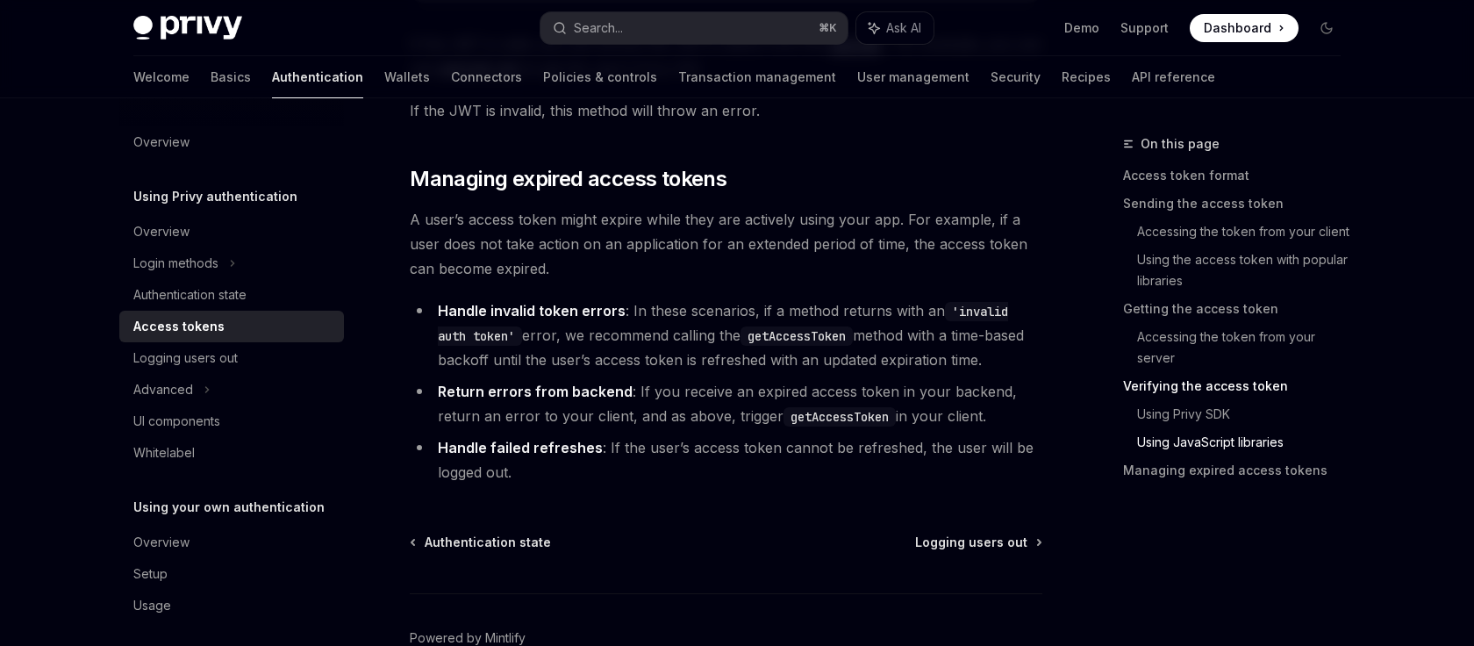
scroll to position [4593, 0]
click at [500, 534] on span "Authentication state" at bounding box center [488, 541] width 126 height 18
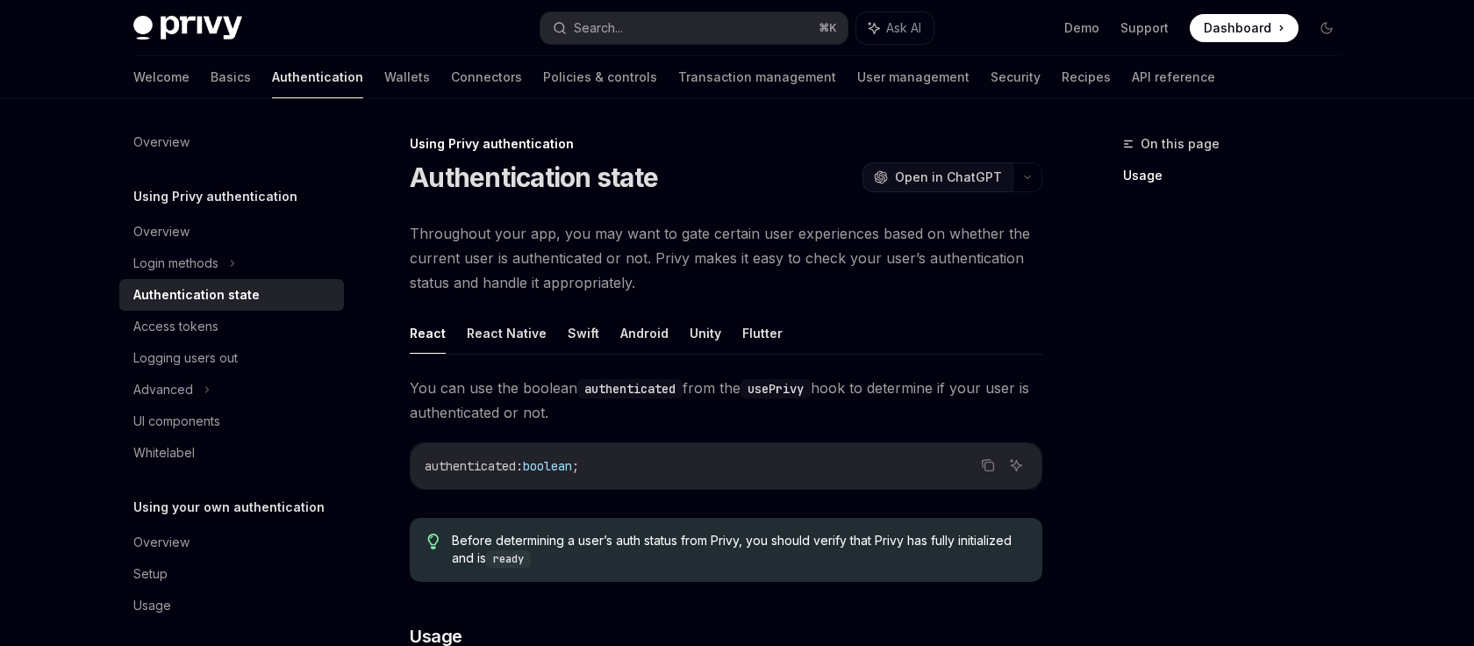
click at [938, 182] on span "Open in ChatGPT" at bounding box center [948, 177] width 107 height 18
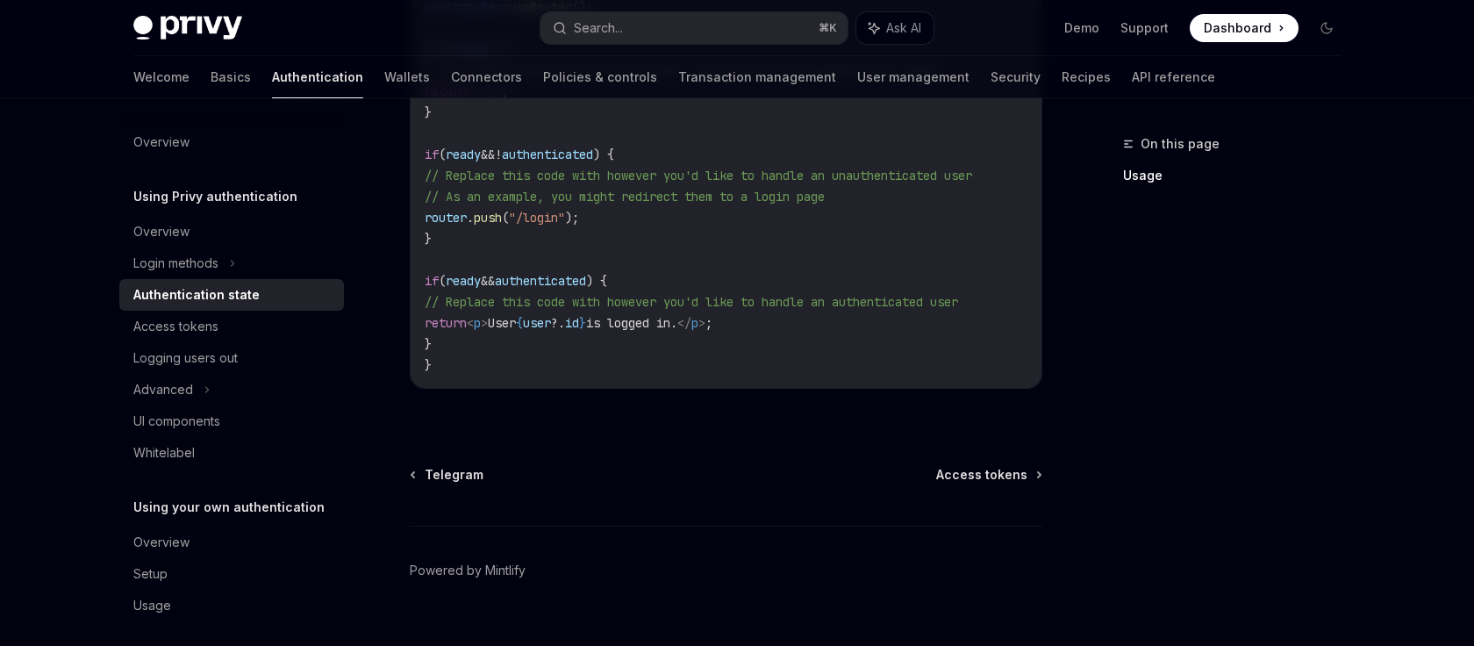
scroll to position [847, 0]
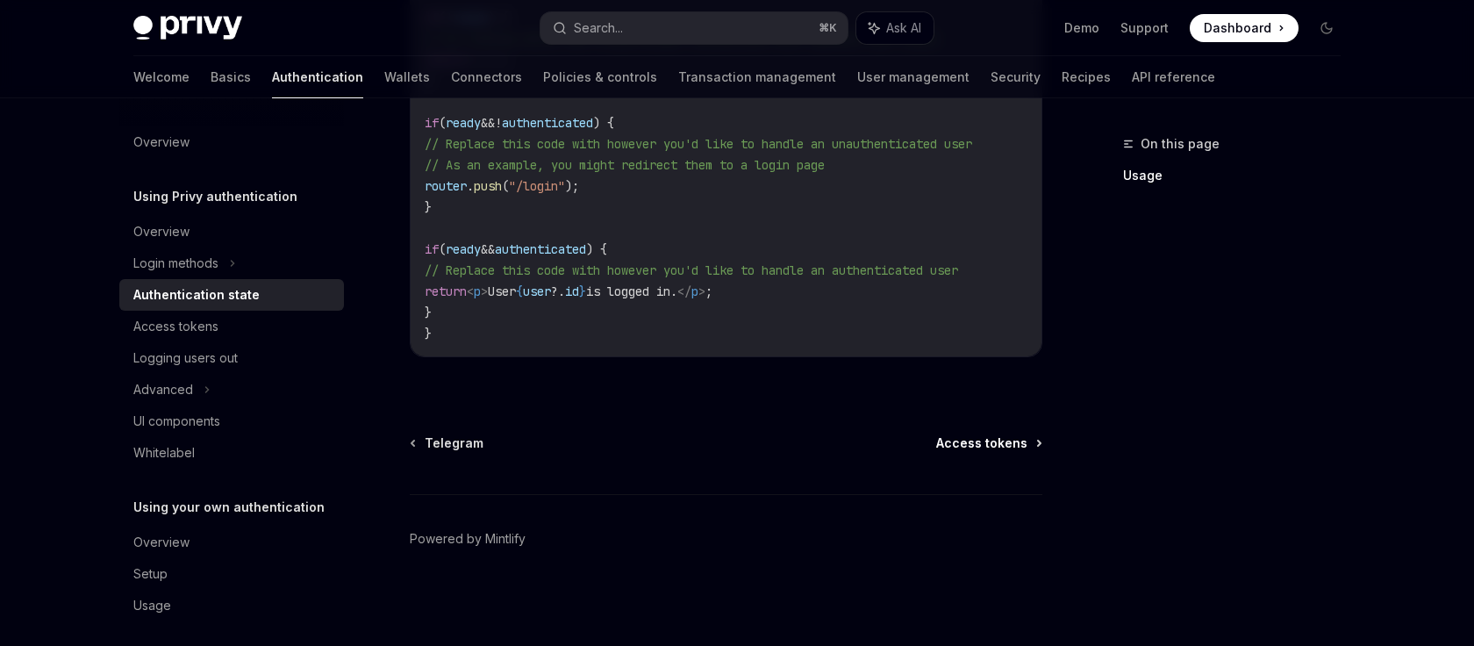
click at [970, 448] on span "Access tokens" at bounding box center [981, 443] width 91 height 18
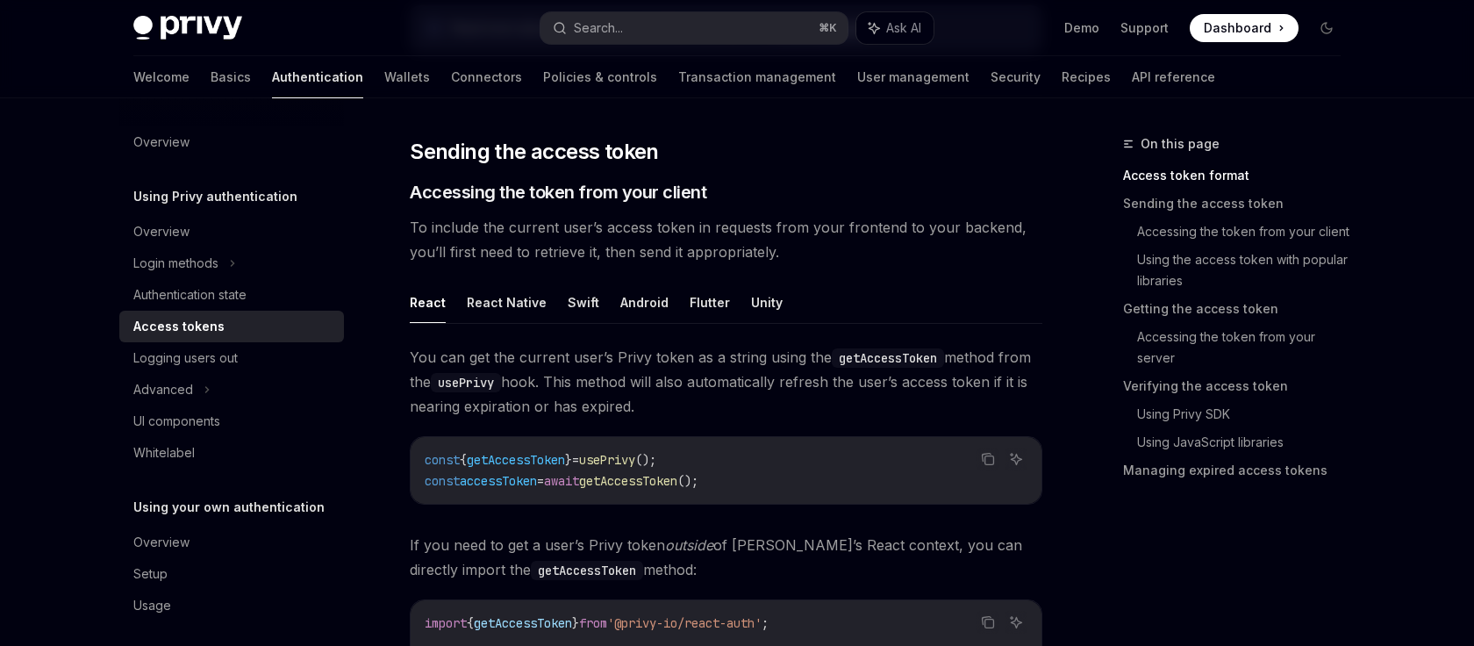
scroll to position [668, 0]
click at [218, 358] on div "Logging users out" at bounding box center [185, 357] width 104 height 21
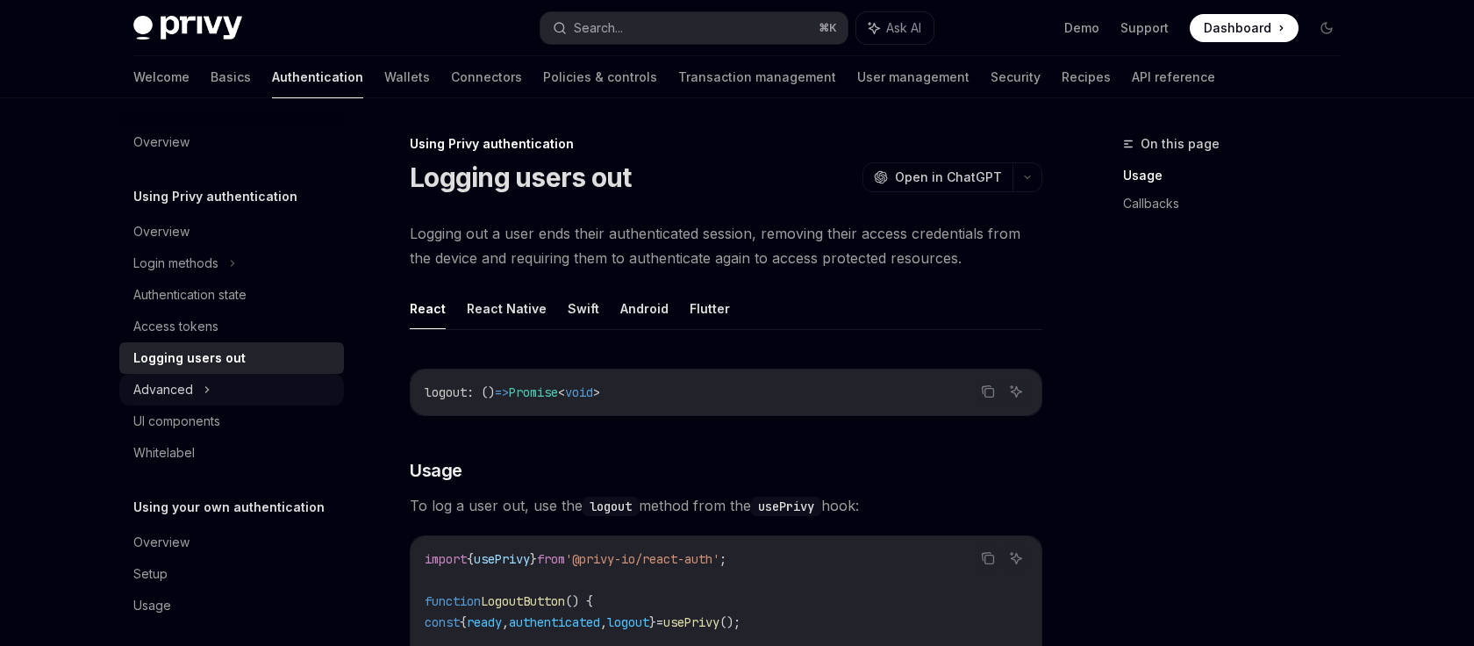
click at [177, 386] on div "Advanced" at bounding box center [163, 389] width 60 height 21
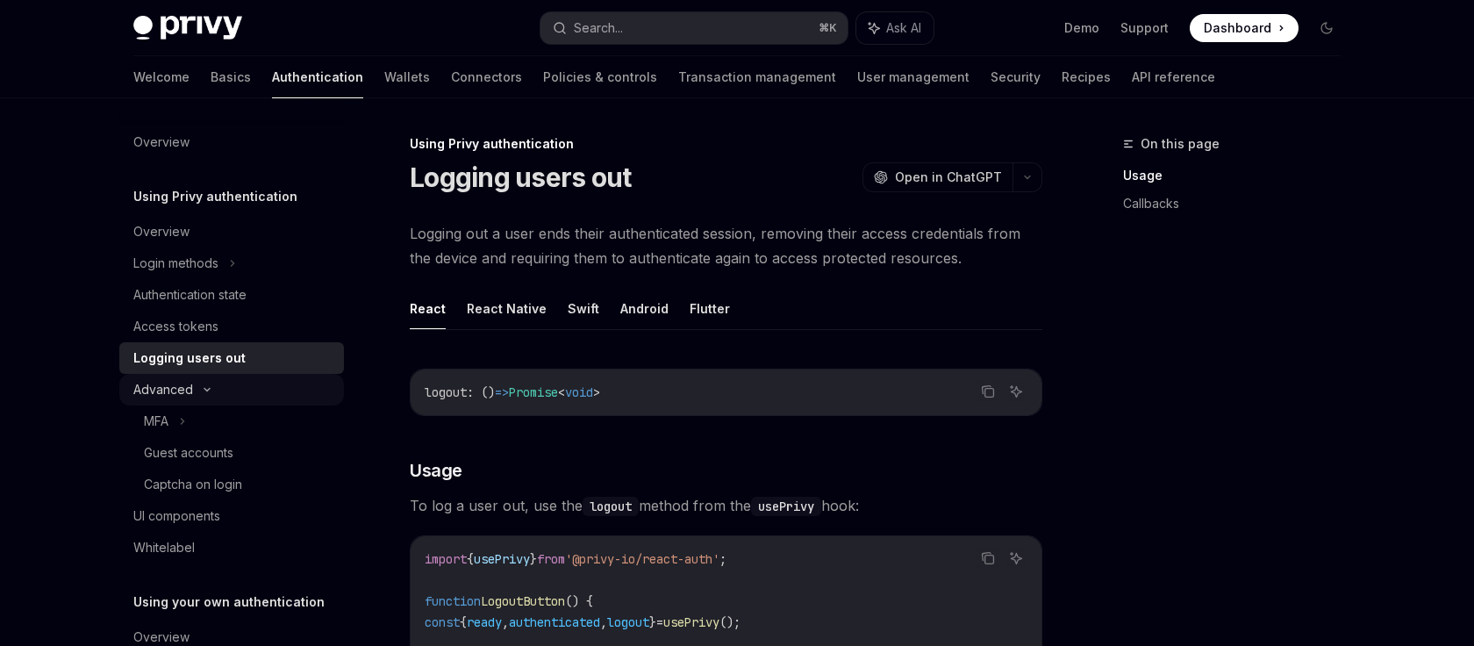
click at [180, 393] on div "Advanced" at bounding box center [163, 389] width 60 height 21
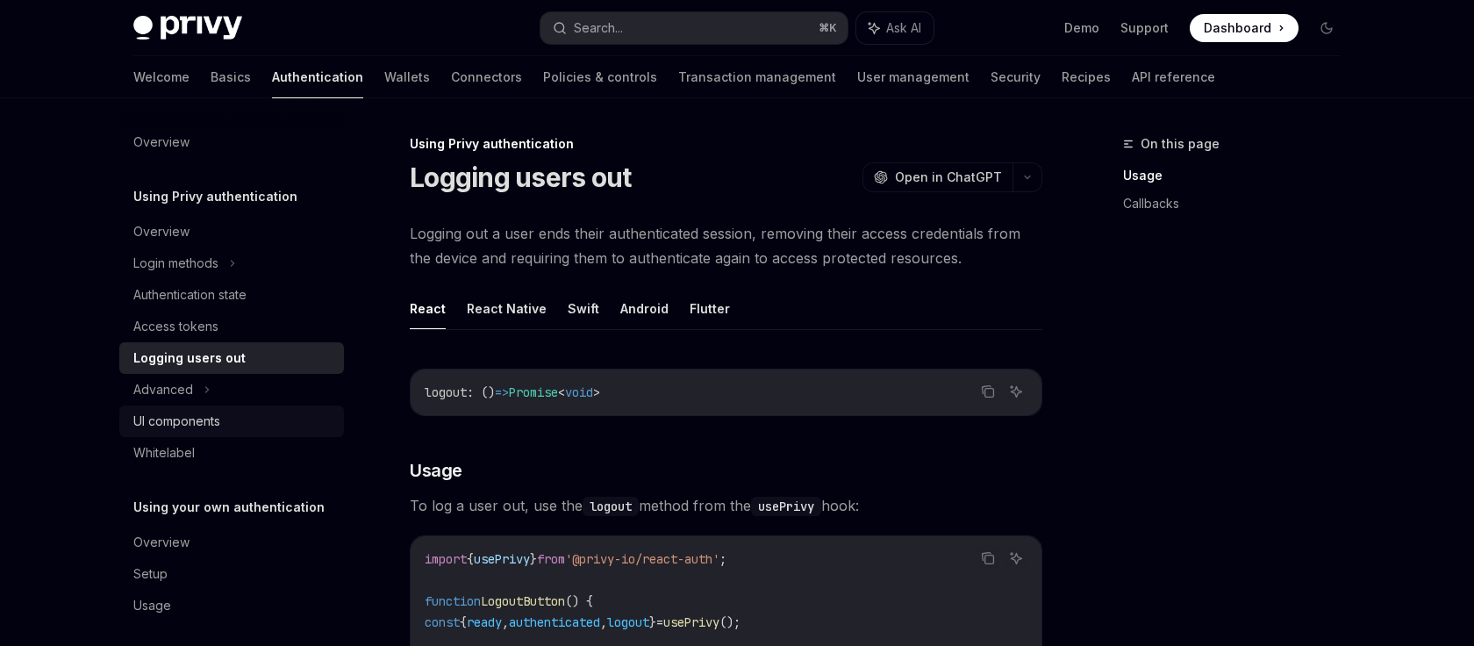
click at [176, 419] on div "UI components" at bounding box center [176, 421] width 87 height 21
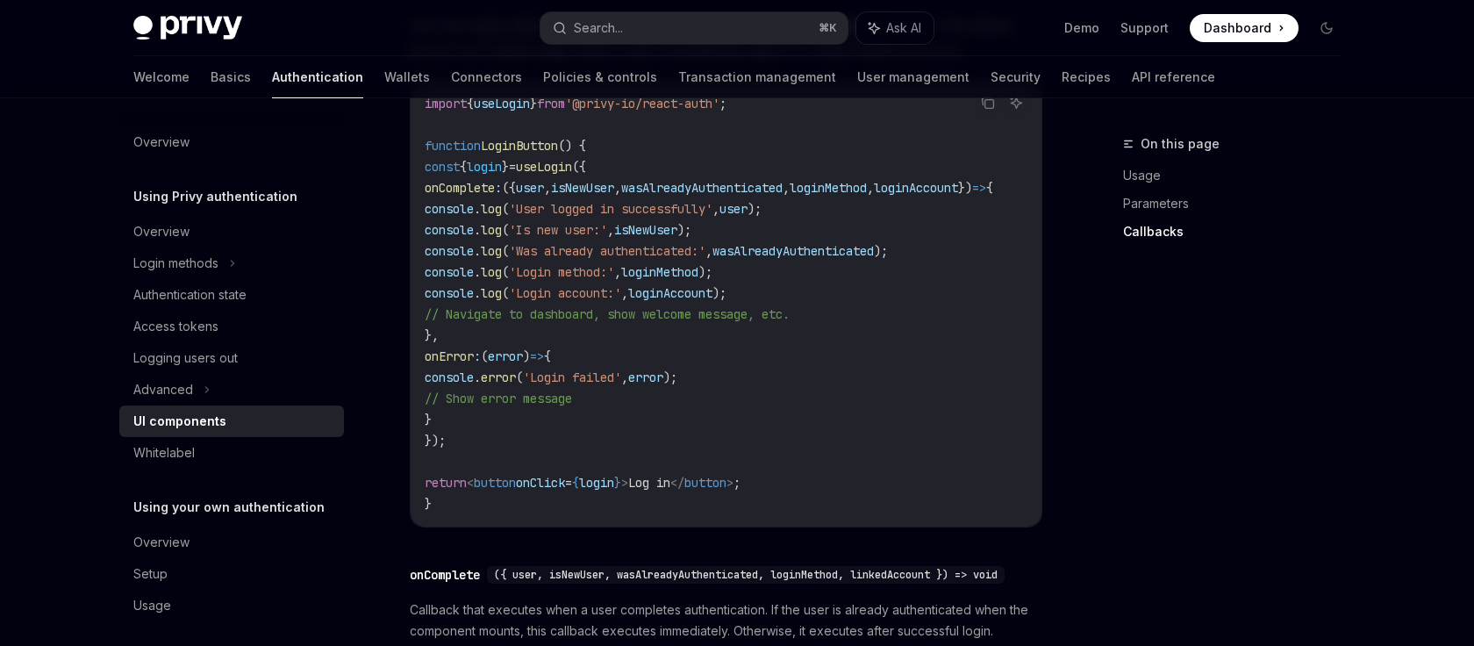
scroll to position [2697, 0]
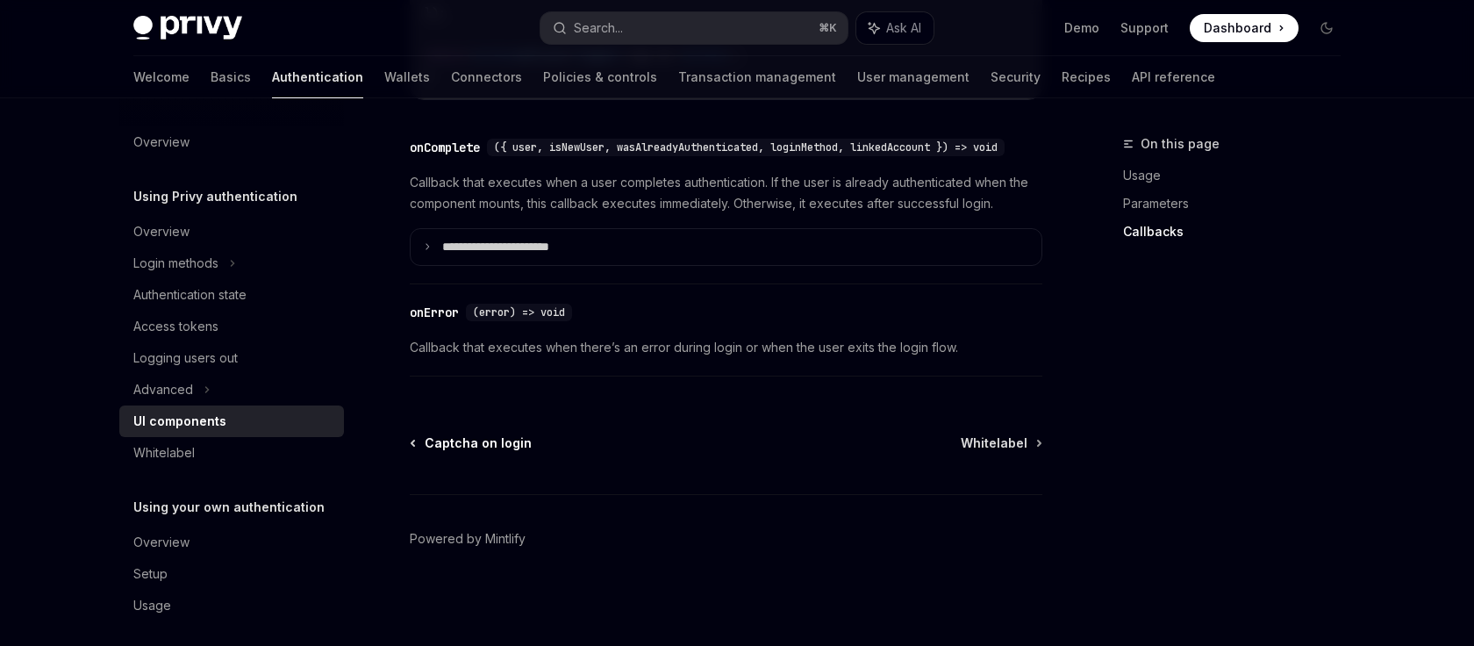
click at [487, 445] on span "Captcha on login" at bounding box center [478, 443] width 107 height 18
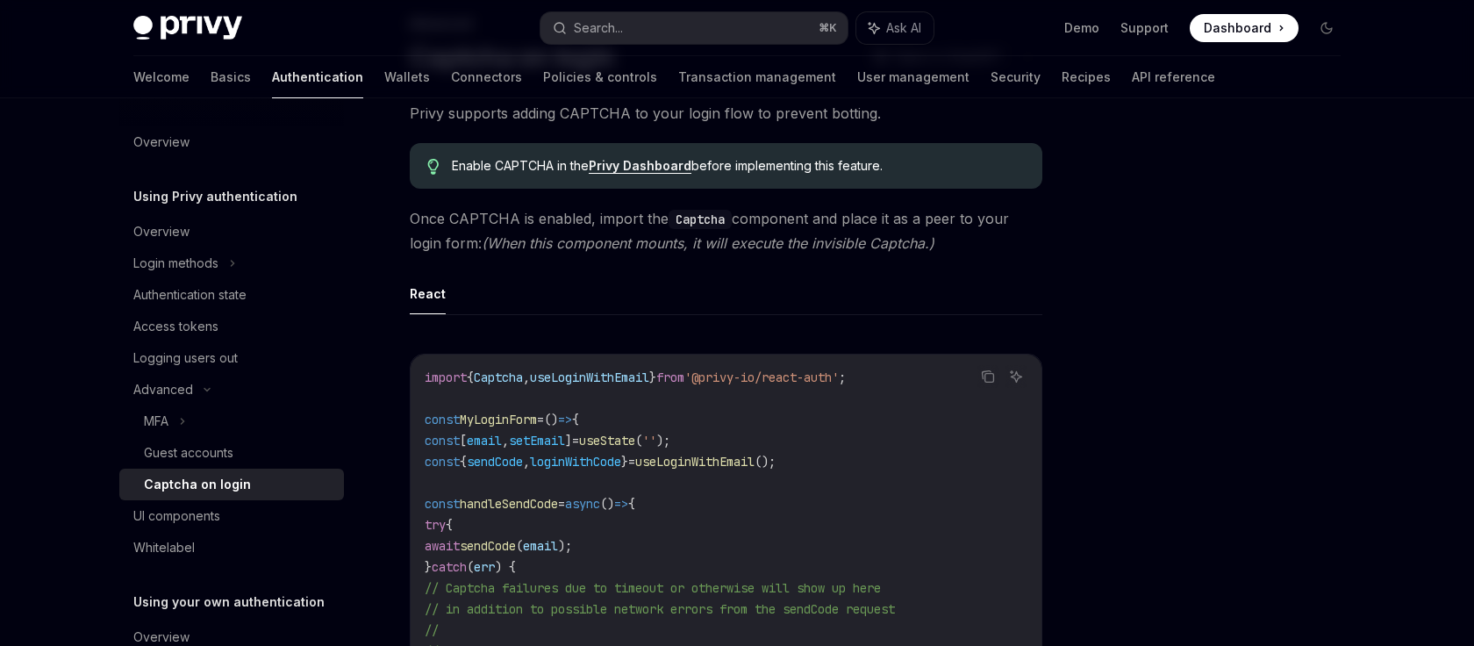
scroll to position [123, 0]
click at [171, 229] on div "Overview" at bounding box center [161, 231] width 56 height 21
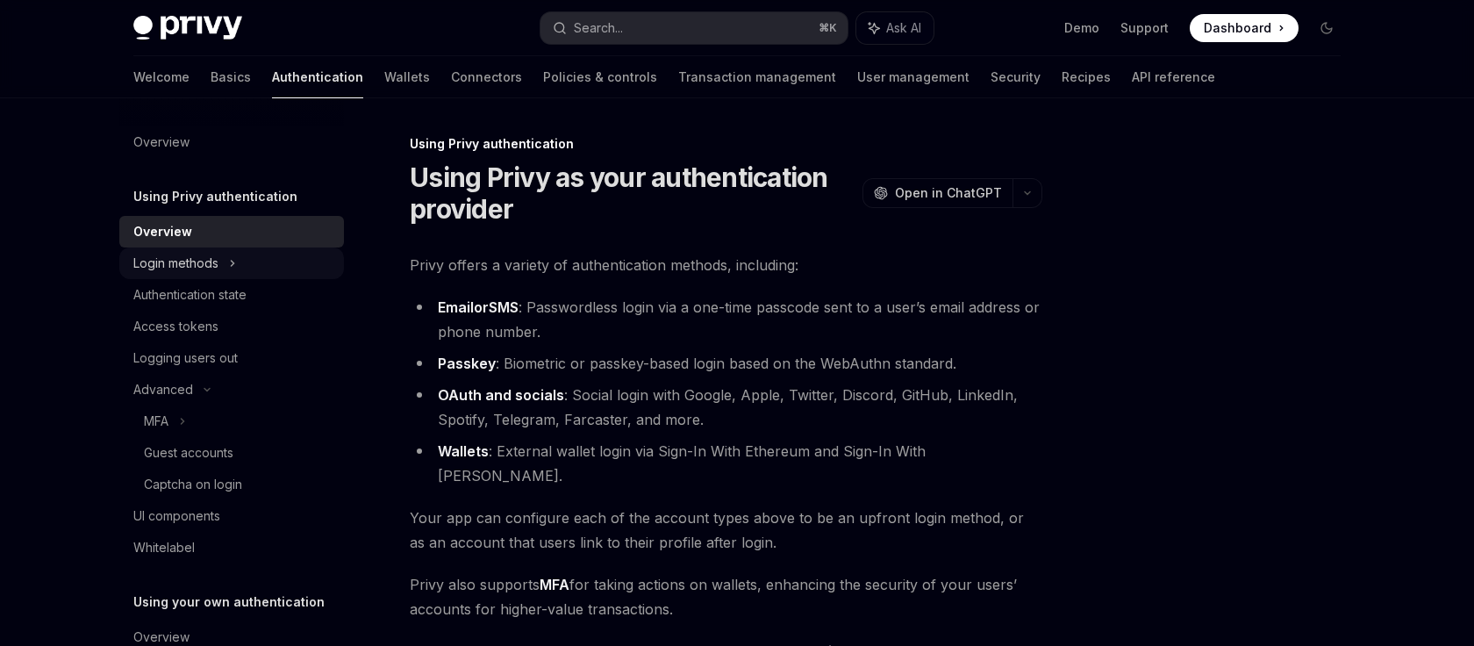
click at [198, 266] on div "Login methods" at bounding box center [175, 263] width 85 height 21
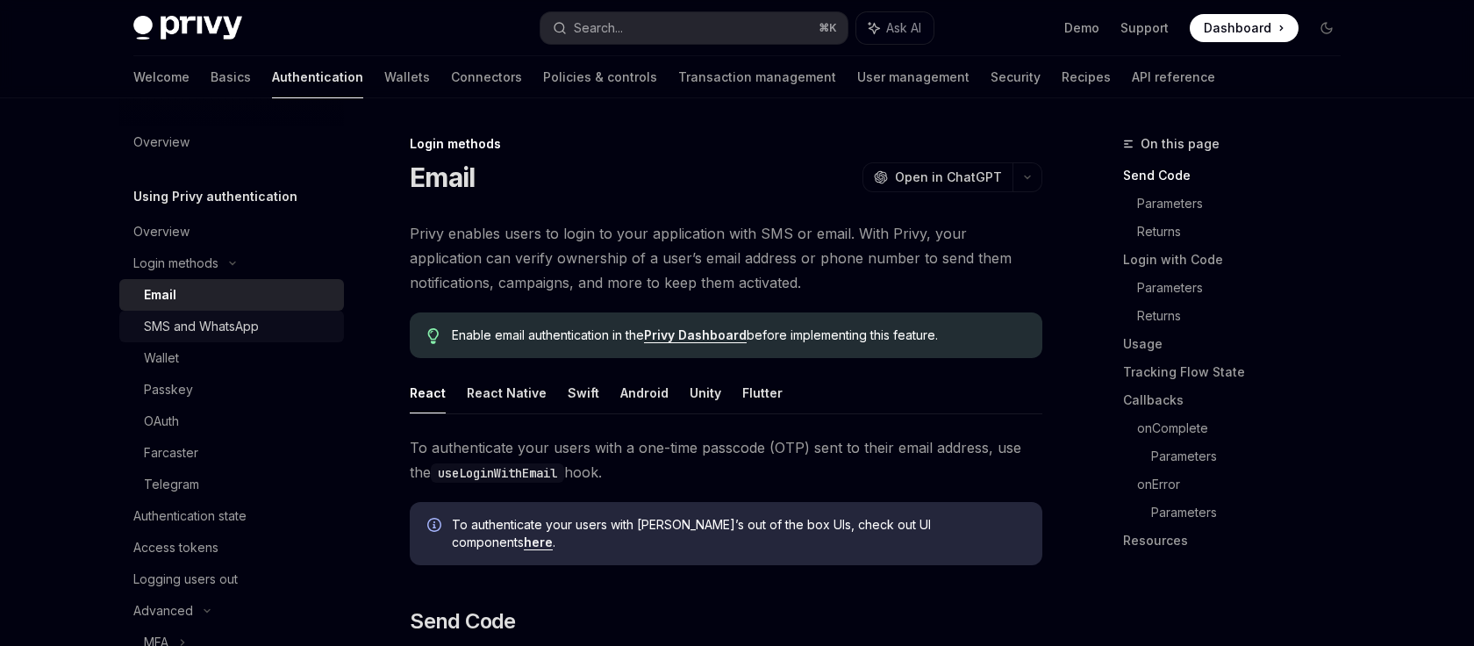
click at [206, 329] on div "SMS and WhatsApp" at bounding box center [201, 326] width 115 height 21
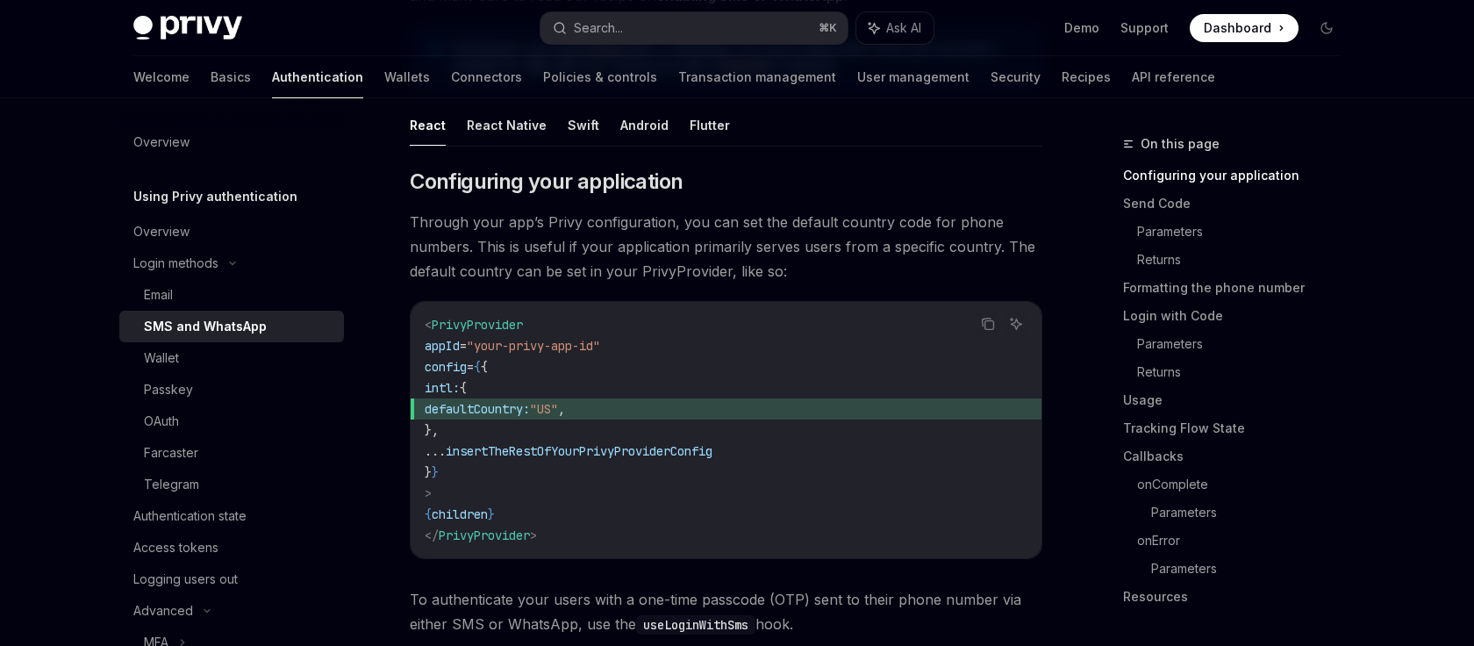
scroll to position [313, 0]
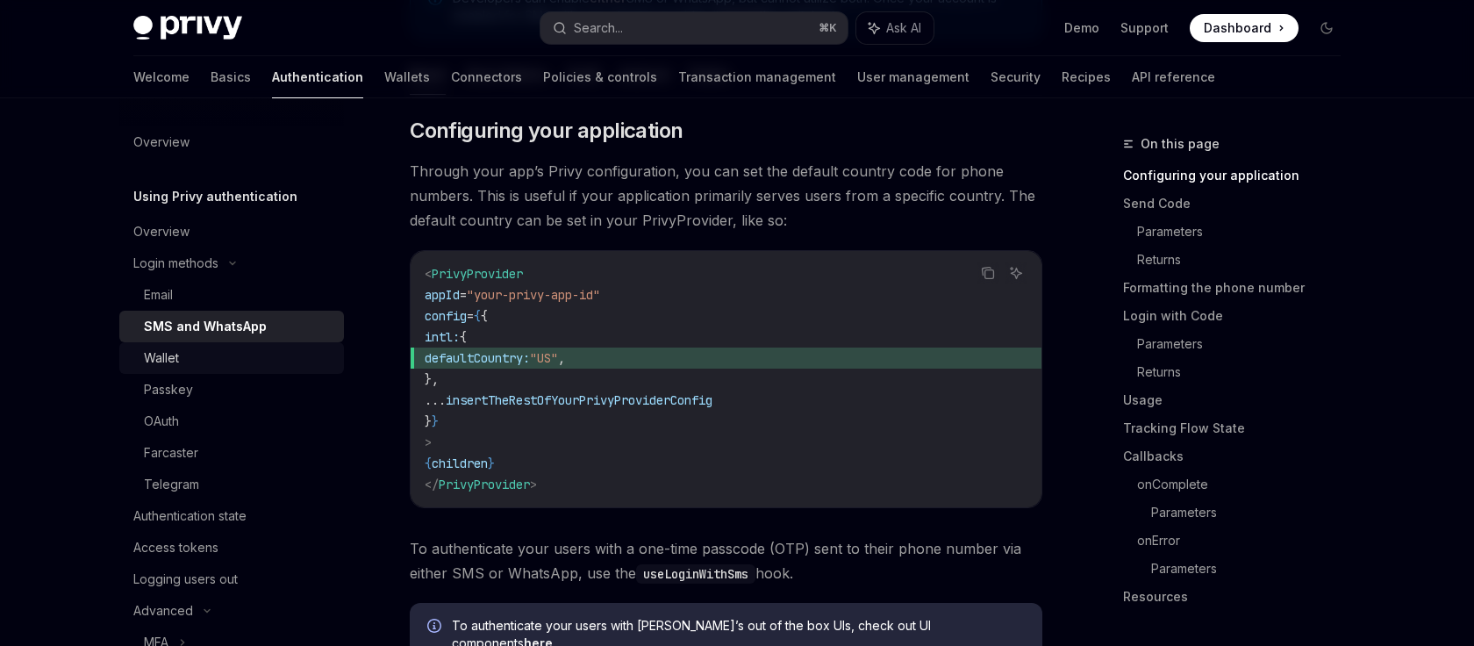
click at [168, 361] on div "Wallet" at bounding box center [161, 357] width 35 height 21
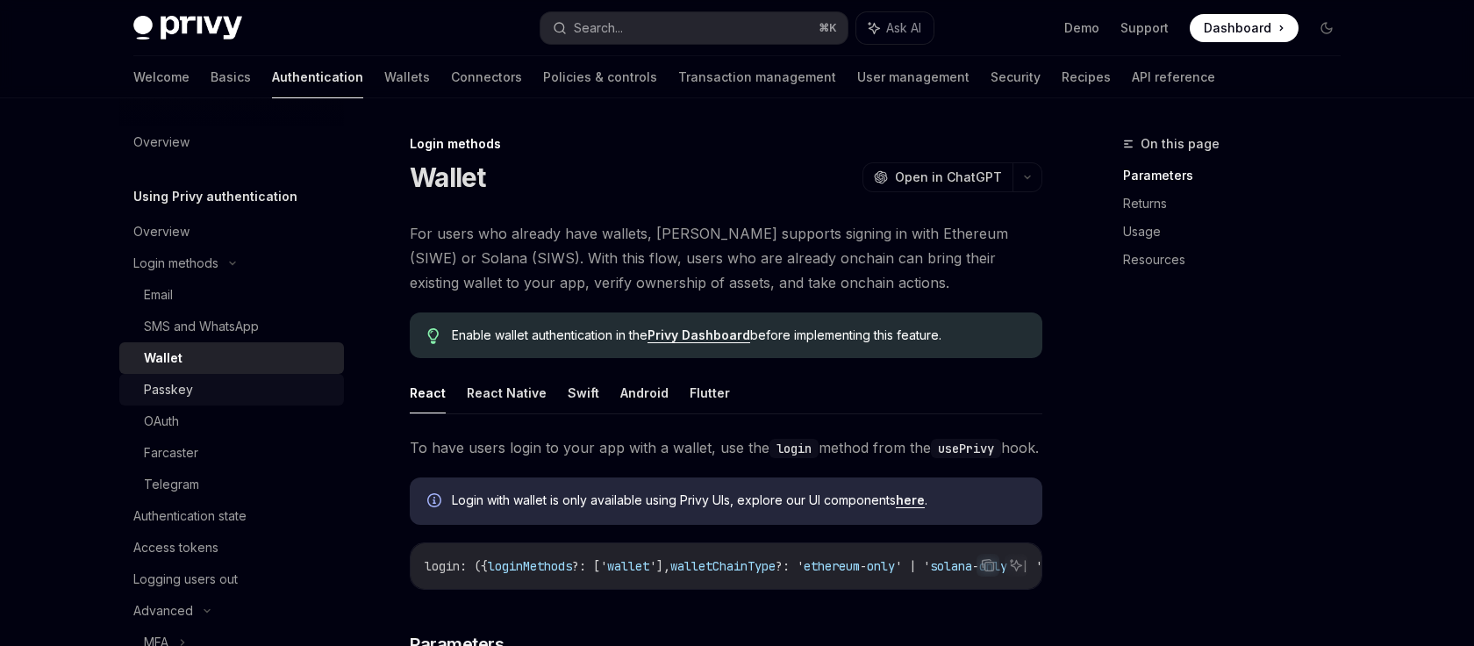
click at [172, 389] on div "Passkey" at bounding box center [168, 389] width 49 height 21
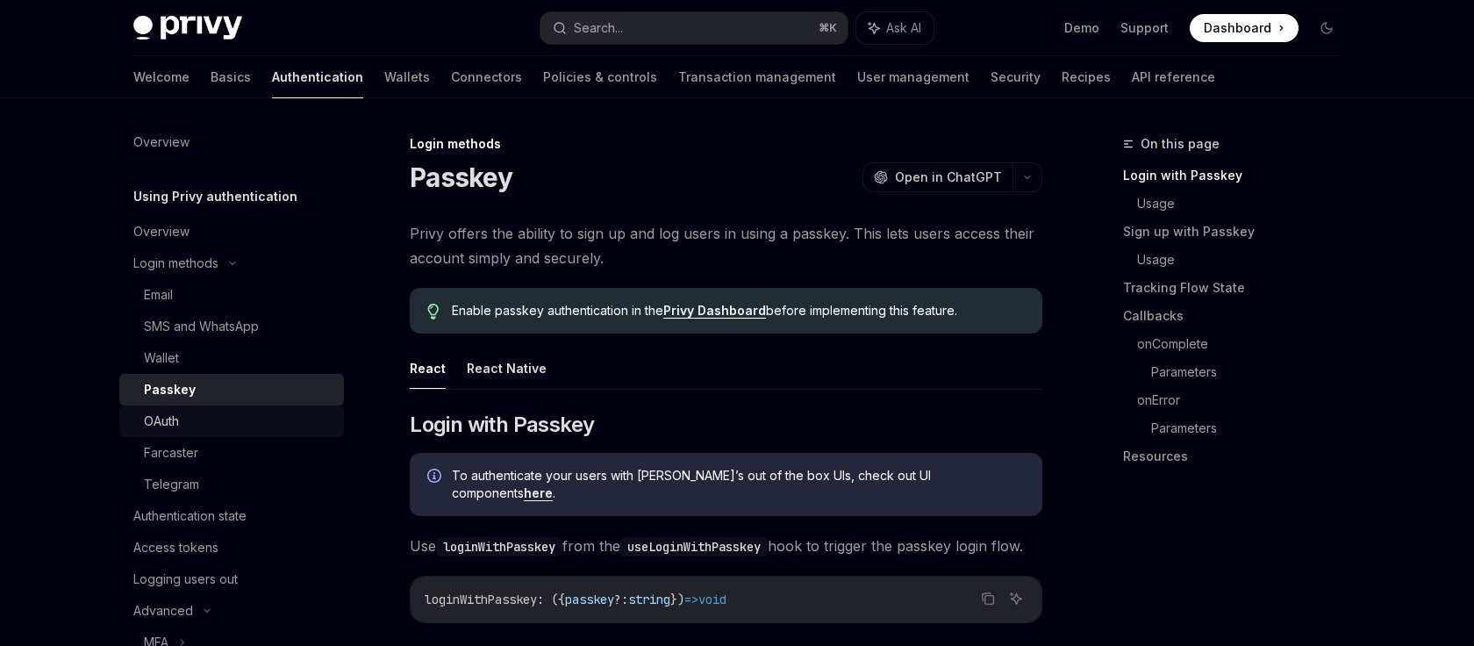
click at [159, 420] on div "OAuth" at bounding box center [161, 421] width 35 height 21
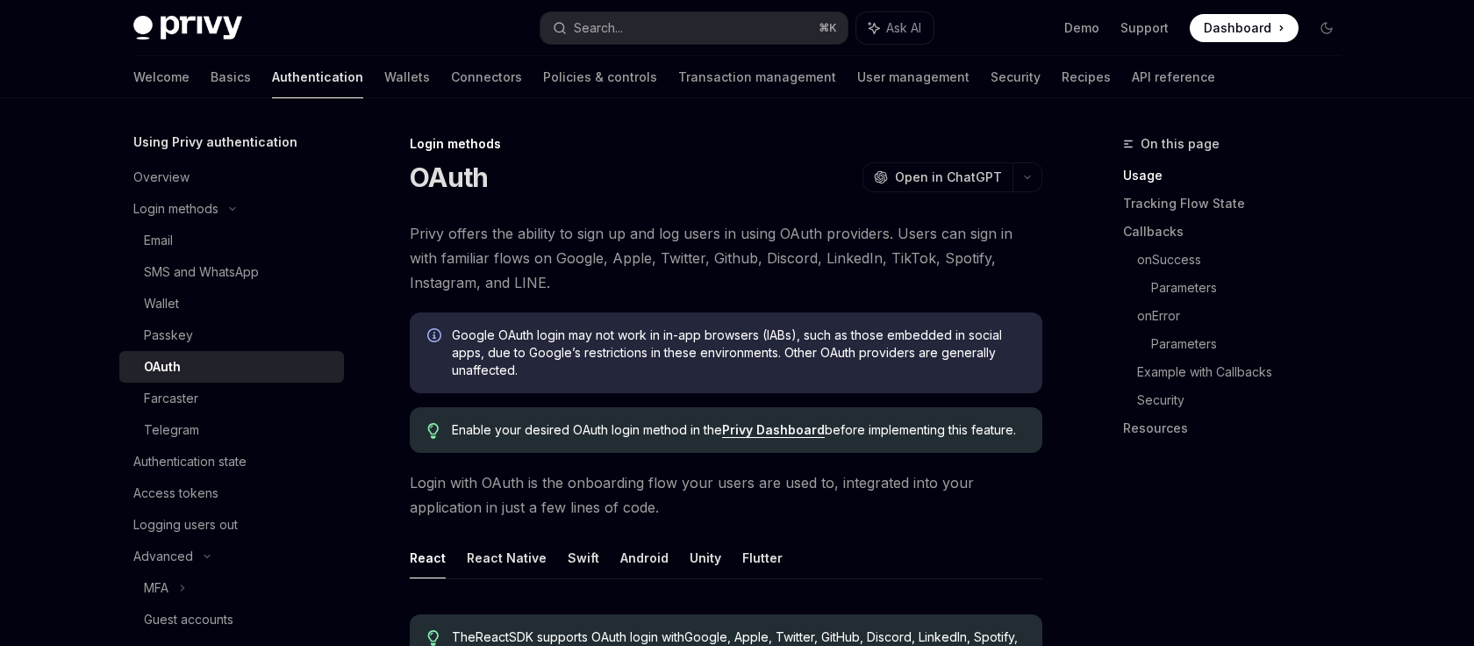
scroll to position [66, 0]
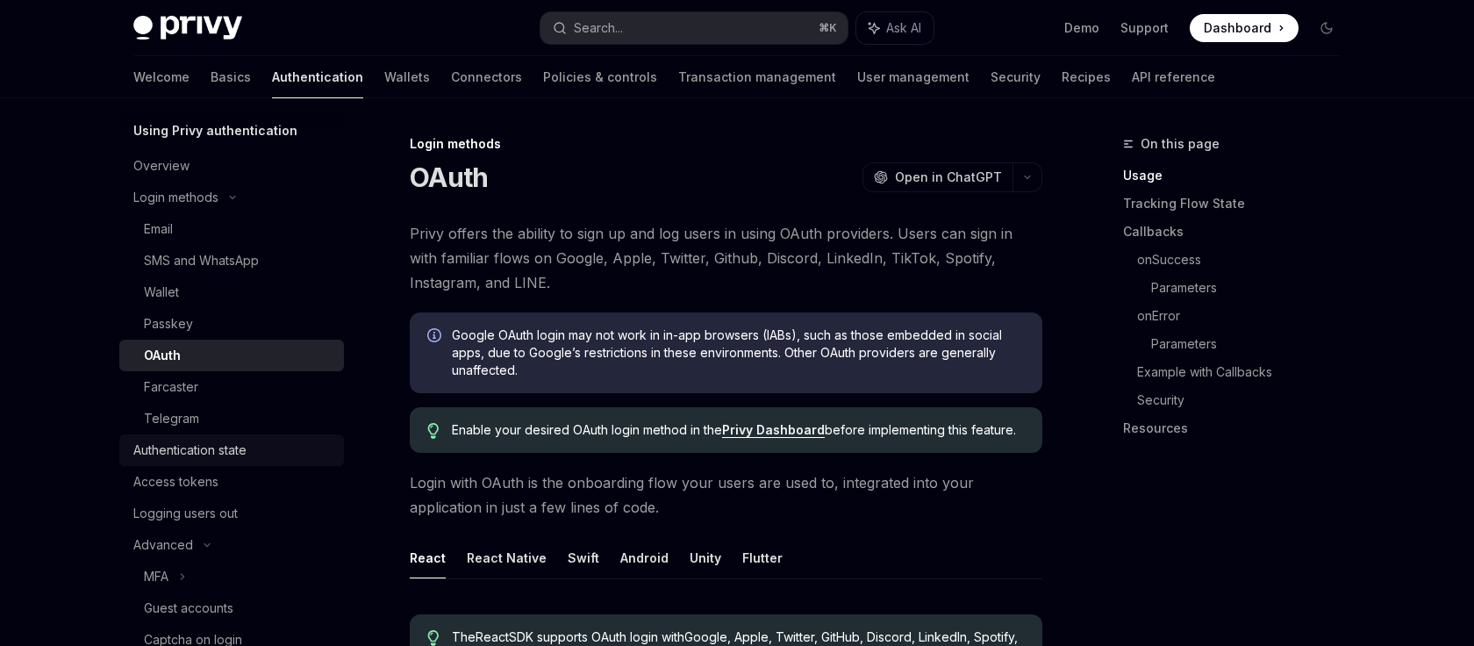
click at [200, 454] on div "Authentication state" at bounding box center [189, 449] width 113 height 21
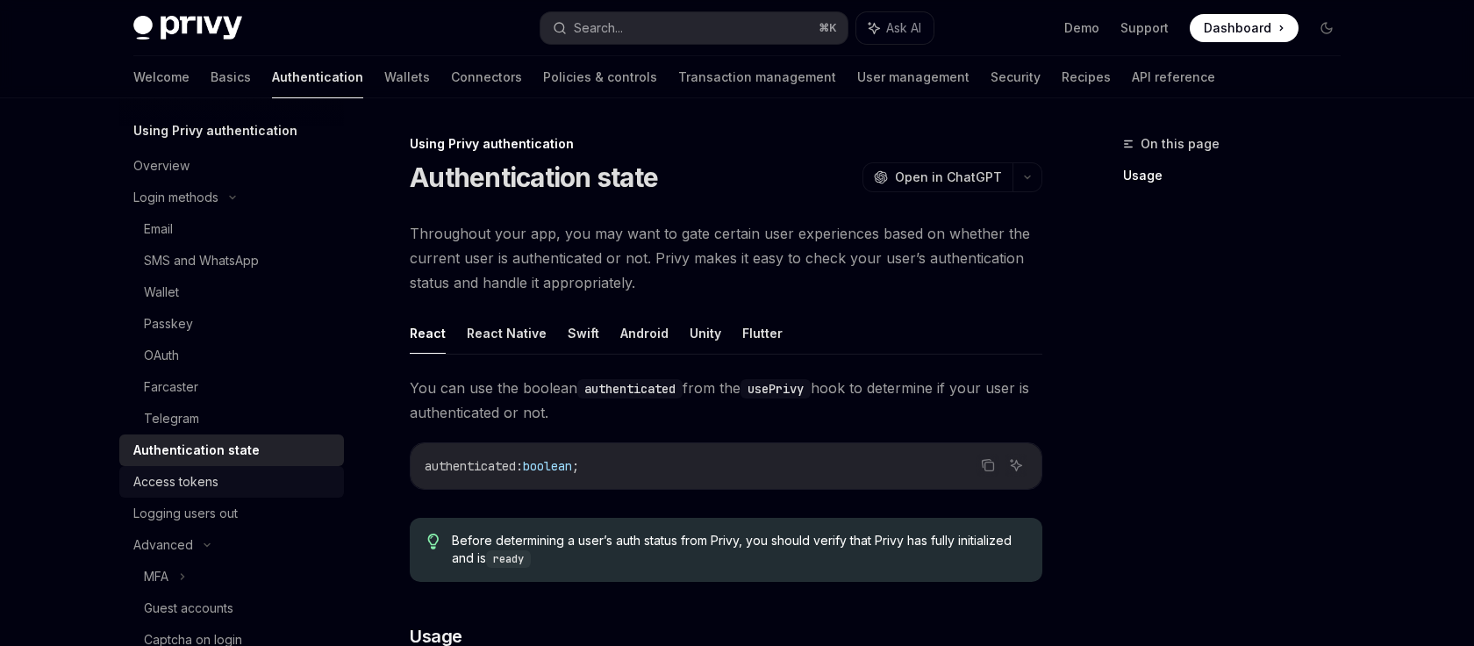
click at [187, 479] on div "Access tokens" at bounding box center [175, 481] width 85 height 21
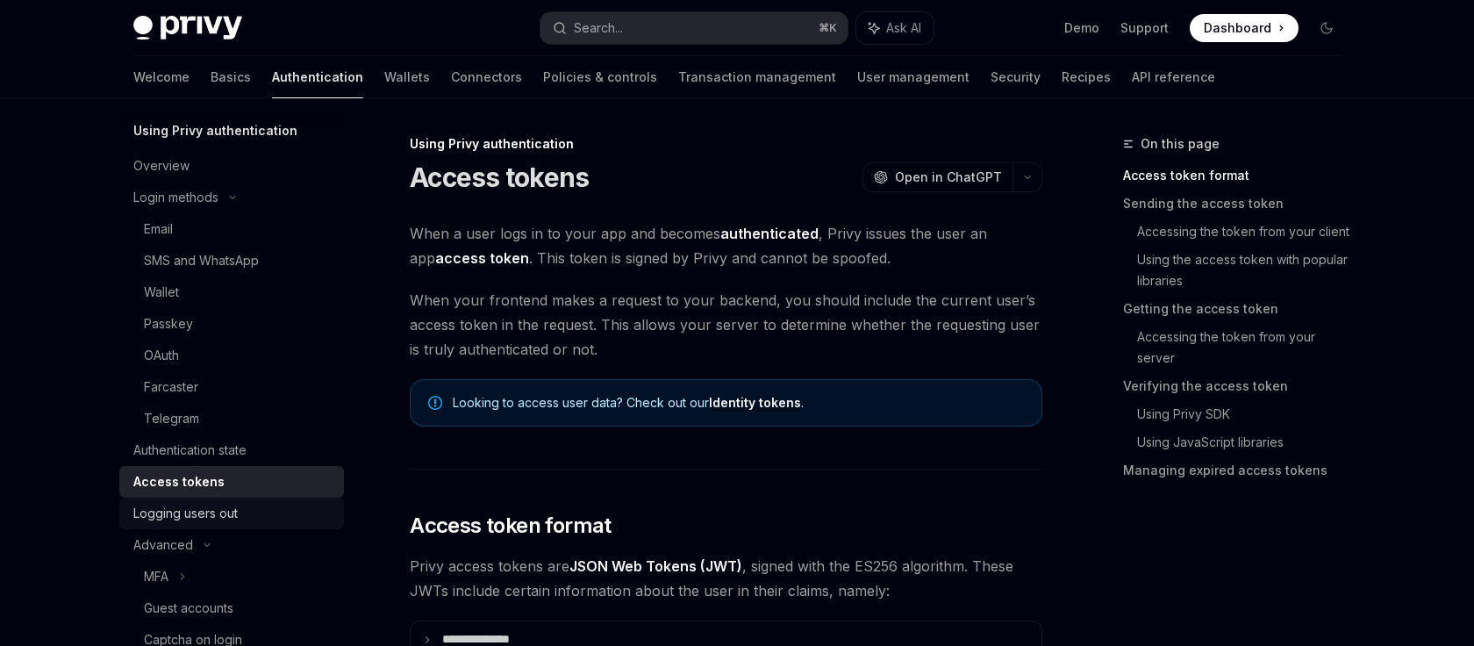
click at [176, 511] on div "Logging users out" at bounding box center [185, 513] width 104 height 21
type textarea "*"
